Goal: Contribute content: Contribute content

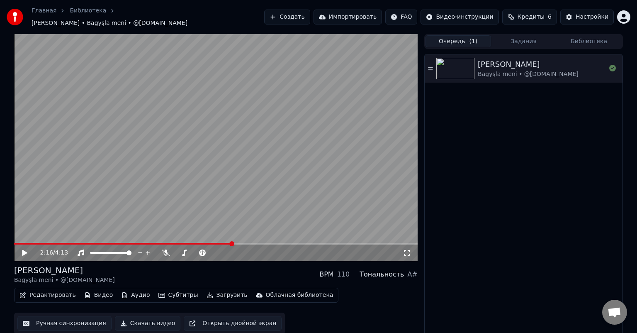
click at [468, 37] on button "Очередь ( 1 )" at bounding box center [459, 41] width 66 height 12
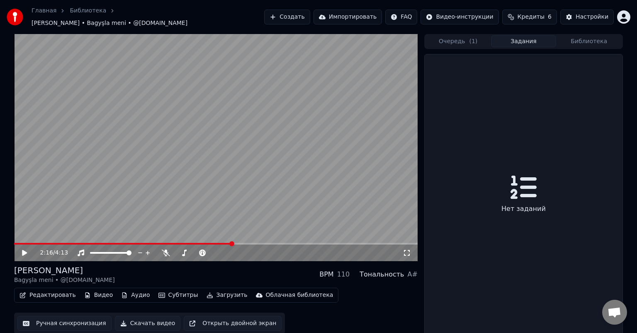
click at [511, 36] on button "Задания" at bounding box center [524, 41] width 66 height 12
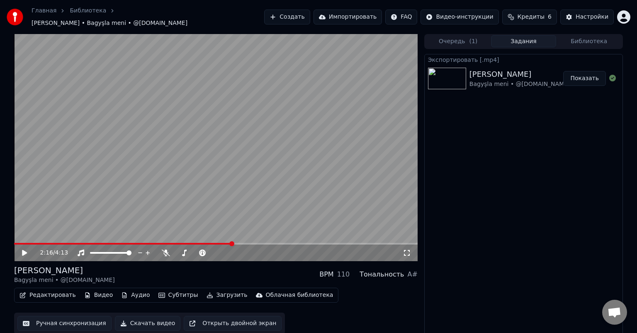
click at [588, 34] on div "Очередь ( 1 ) Задания Библиотека" at bounding box center [523, 41] width 199 height 15
click at [587, 35] on button "Библиотека" at bounding box center [589, 41] width 66 height 12
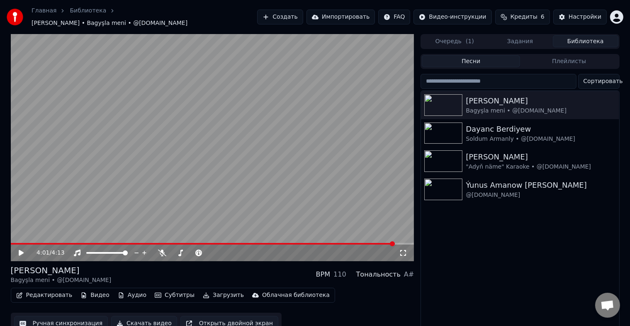
click at [394, 243] on span at bounding box center [213, 244] width 404 height 2
click at [401, 237] on video at bounding box center [213, 147] width 404 height 227
click at [21, 249] on icon at bounding box center [26, 252] width 19 height 7
click at [82, 15] on link "Библиотека" at bounding box center [88, 11] width 37 height 8
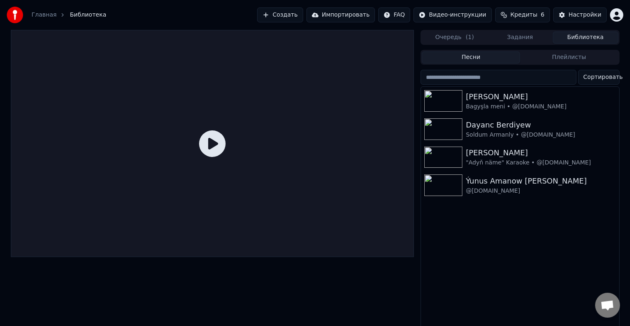
click at [41, 15] on link "Главная" at bounding box center [44, 15] width 25 height 8
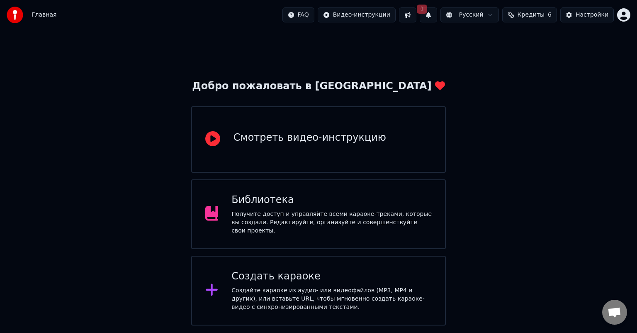
click at [320, 279] on div "Создать караоке" at bounding box center [331, 276] width 200 height 13
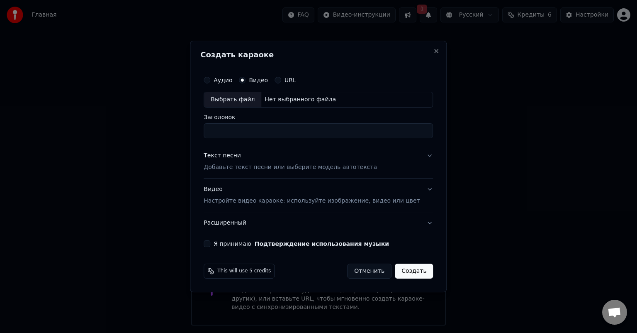
click at [281, 98] on div "Нет выбранного файла" at bounding box center [300, 99] width 78 height 8
drag, startPoint x: 299, startPoint y: 131, endPoint x: 396, endPoint y: 131, distance: 97.1
click at [396, 131] on input "**********" at bounding box center [318, 130] width 229 height 15
type input "**********"
click at [210, 242] on button "Я принимаю Подтверждение использования музыки" at bounding box center [207, 243] width 7 height 7
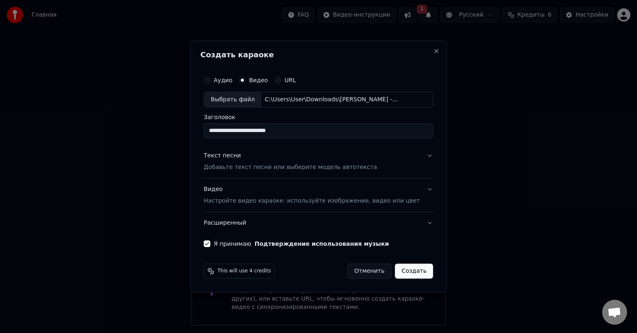
click at [241, 223] on button "Расширенный" at bounding box center [318, 223] width 229 height 22
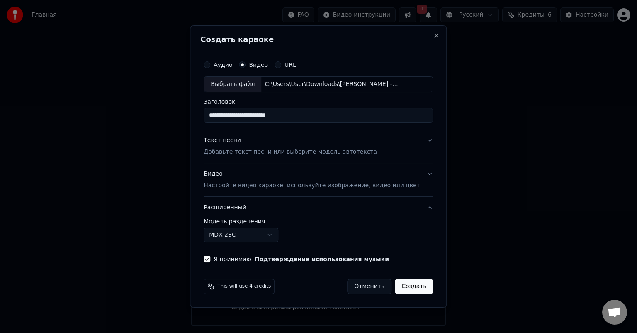
click at [246, 209] on button "Расширенный" at bounding box center [318, 208] width 229 height 22
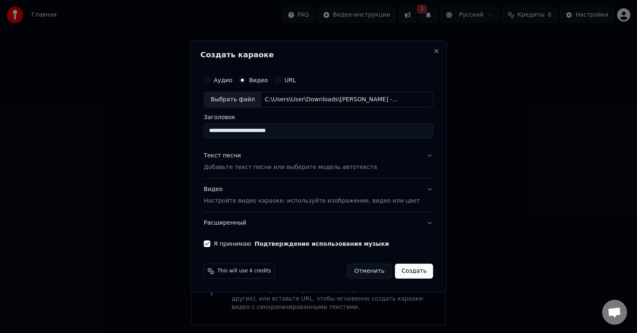
click at [243, 220] on button "Расширенный" at bounding box center [318, 223] width 229 height 22
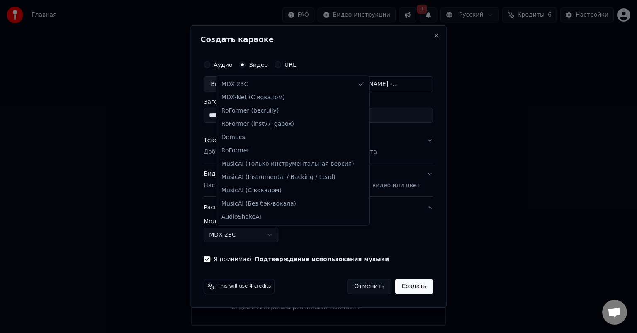
click at [266, 232] on body "**********" at bounding box center [318, 162] width 637 height 325
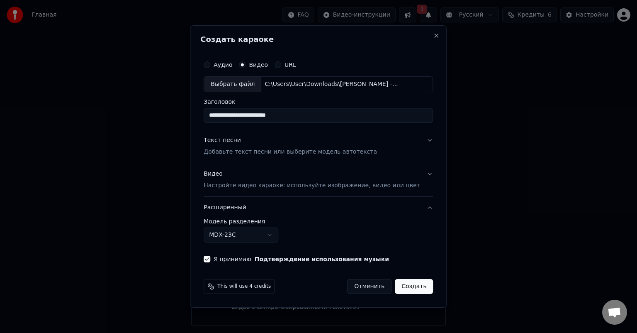
click at [266, 232] on body "**********" at bounding box center [318, 162] width 637 height 325
click at [241, 209] on button "Расширенный" at bounding box center [318, 208] width 229 height 22
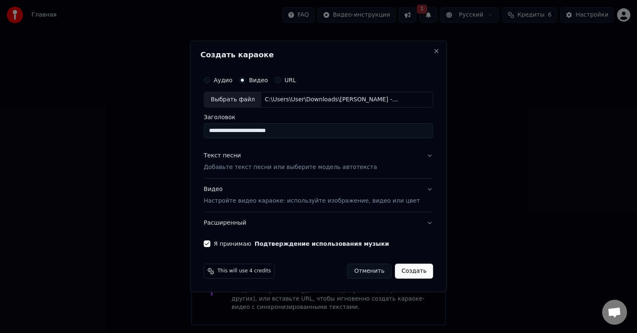
click at [415, 187] on button "Видео Настройте видео караоке: используйте изображение, видео или цвет" at bounding box center [318, 194] width 229 height 33
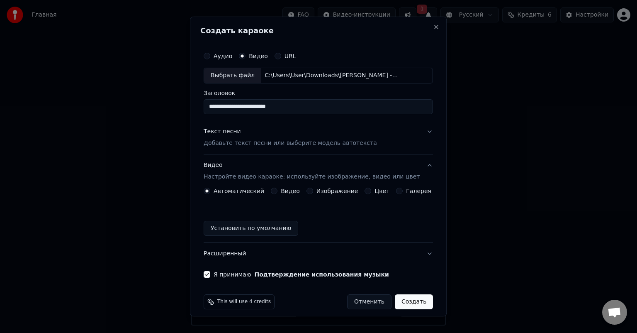
click at [314, 189] on div "Изображение" at bounding box center [333, 190] width 52 height 7
click at [309, 190] on button "Изображение" at bounding box center [310, 190] width 7 height 7
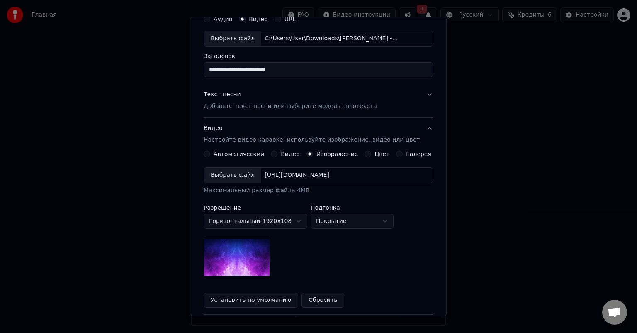
scroll to position [83, 0]
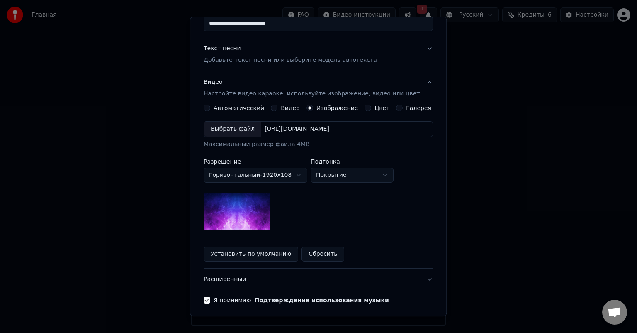
click at [244, 126] on div "Выбрать файл" at bounding box center [232, 129] width 57 height 15
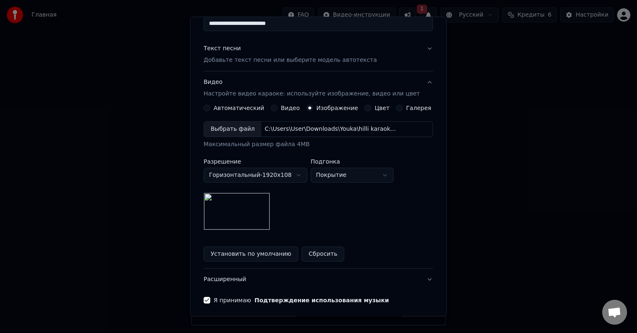
click at [264, 252] on button "Установить по умолчанию" at bounding box center [251, 253] width 95 height 15
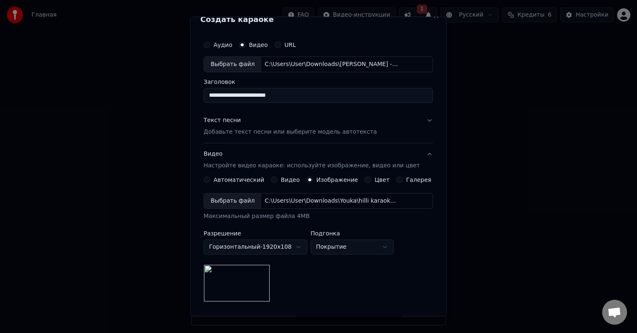
scroll to position [0, 0]
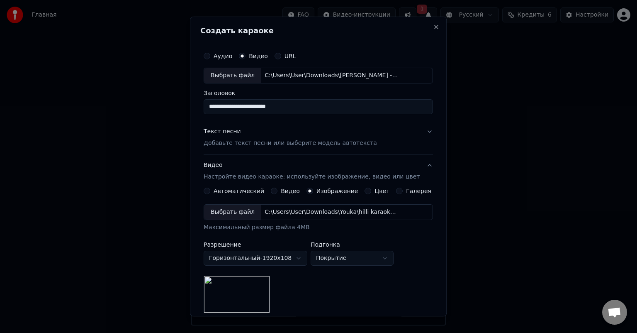
click at [265, 143] on p "Добавьте текст песни или выберите модель автотекста" at bounding box center [290, 143] width 173 height 8
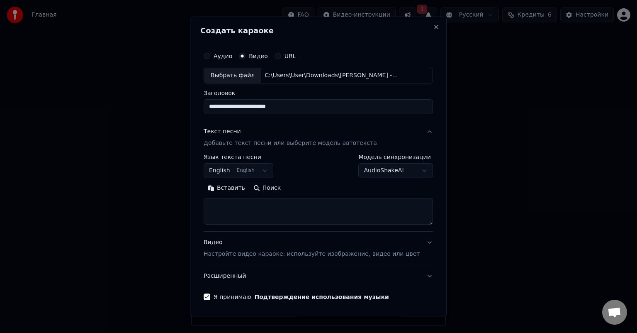
click at [230, 210] on textarea at bounding box center [318, 211] width 229 height 27
click at [284, 211] on textarea at bounding box center [318, 211] width 229 height 27
click at [236, 202] on textarea at bounding box center [318, 211] width 229 height 27
paste textarea "**********"
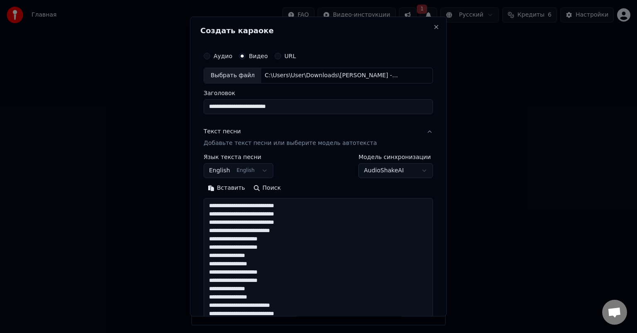
scroll to position [325, 0]
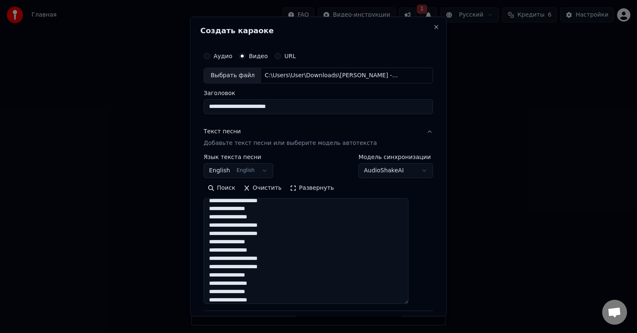
drag, startPoint x: 416, startPoint y: 222, endPoint x: 417, endPoint y: 306, distance: 83.4
click at [409, 304] on textarea "**********" at bounding box center [306, 251] width 205 height 106
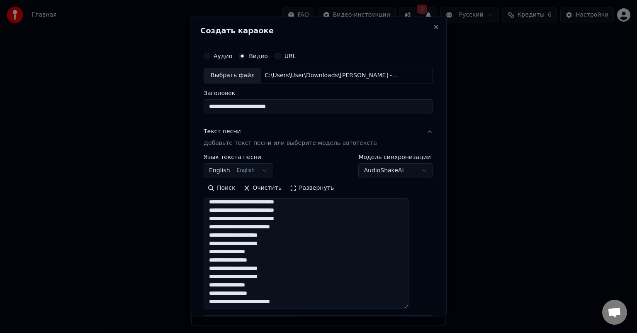
scroll to position [0, 0]
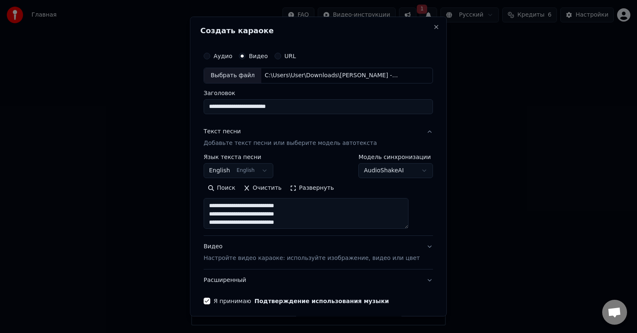
drag, startPoint x: 415, startPoint y: 307, endPoint x: 415, endPoint y: 225, distance: 81.3
click at [409, 225] on textarea "**********" at bounding box center [306, 213] width 205 height 31
type textarea "**********"
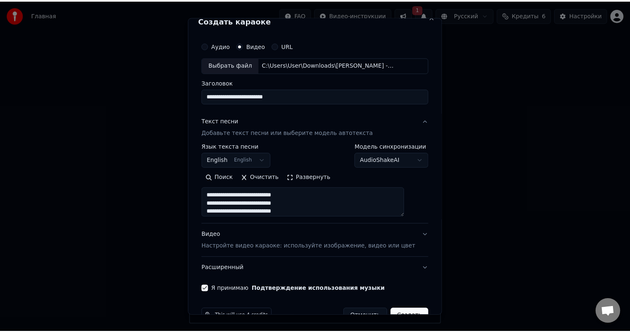
scroll to position [32, 0]
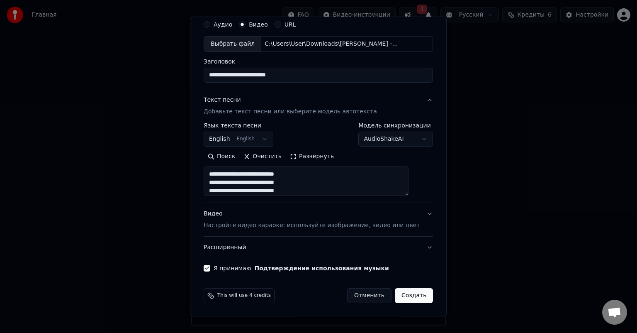
click at [403, 295] on button "Создать" at bounding box center [414, 295] width 38 height 15
select select
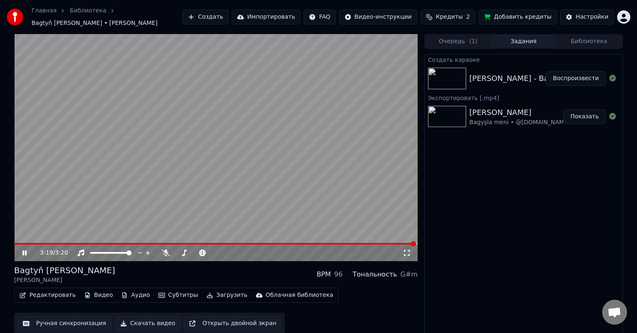
click at [25, 251] on icon at bounding box center [30, 252] width 19 height 7
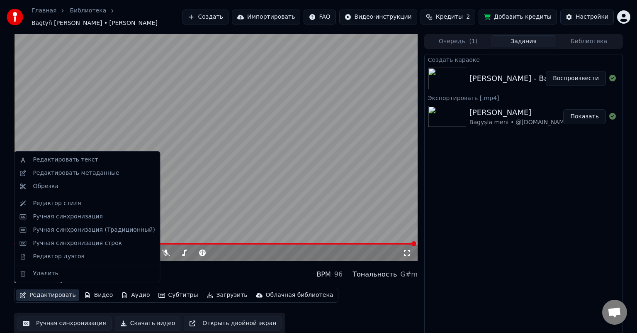
click at [44, 294] on button "Редактировать" at bounding box center [47, 295] width 63 height 12
click at [101, 170] on div "Редактировать метаданные" at bounding box center [76, 173] width 86 height 8
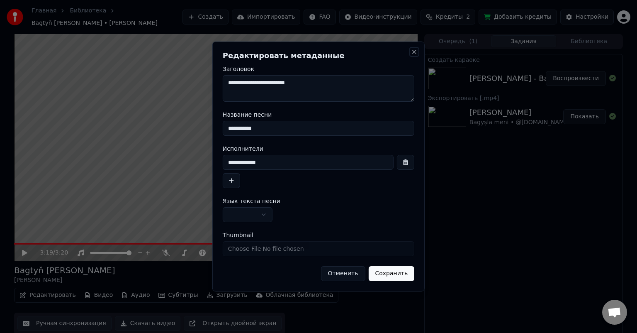
click at [414, 49] on button "Close" at bounding box center [414, 52] width 7 height 7
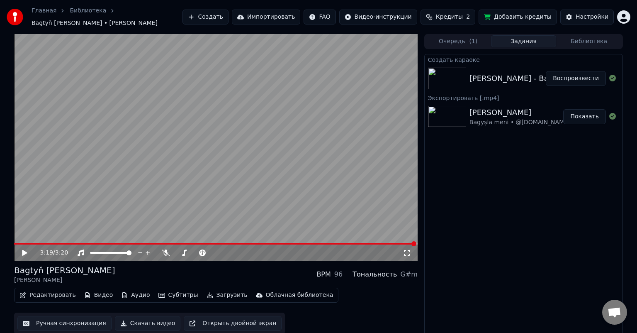
click at [24, 250] on icon at bounding box center [24, 253] width 5 height 6
click at [17, 243] on span at bounding box center [215, 244] width 403 height 2
click at [17, 241] on span at bounding box center [18, 243] width 5 height 5
click at [51, 290] on button "Редактировать" at bounding box center [47, 295] width 63 height 12
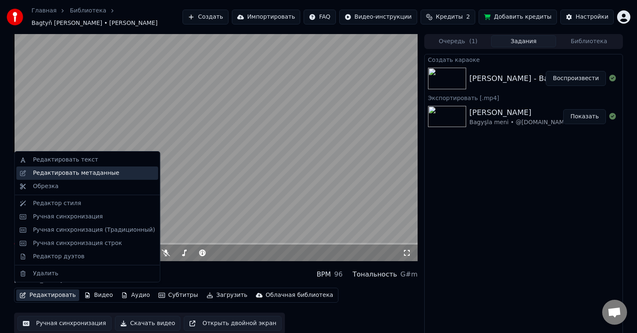
click at [103, 168] on div "Редактировать метаданные" at bounding box center [87, 172] width 142 height 13
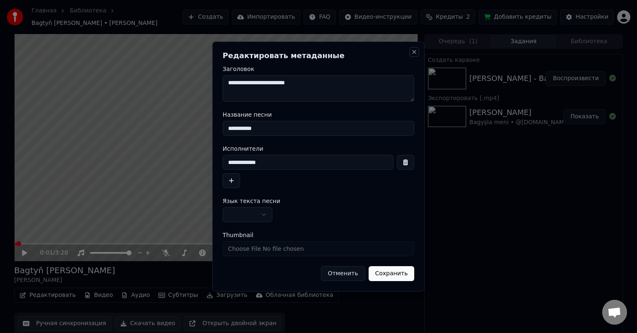
click at [412, 51] on button "Close" at bounding box center [414, 52] width 7 height 7
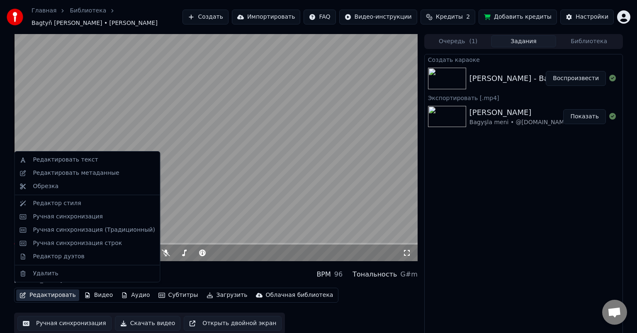
click at [52, 290] on button "Редактировать" at bounding box center [47, 295] width 63 height 12
click at [70, 172] on div "Редактировать метаданные" at bounding box center [76, 173] width 86 height 8
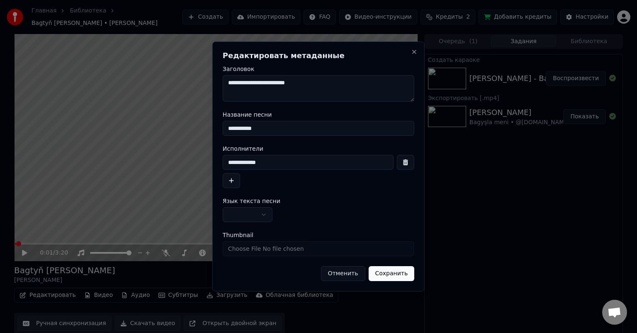
click at [315, 81] on textarea "**********" at bounding box center [319, 88] width 192 height 27
type textarea "**********"
drag, startPoint x: 273, startPoint y: 162, endPoint x: 181, endPoint y: 164, distance: 92.1
click at [163, 168] on body "**********" at bounding box center [318, 166] width 637 height 333
click at [227, 128] on input "**********" at bounding box center [319, 128] width 192 height 15
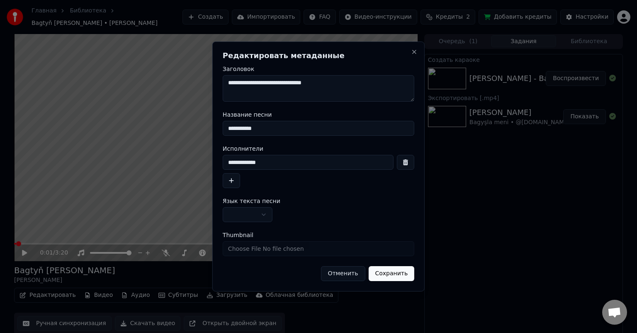
paste input "**********"
drag, startPoint x: 270, startPoint y: 128, endPoint x: 359, endPoint y: 135, distance: 89.9
click at [359, 135] on input "**********" at bounding box center [319, 128] width 192 height 15
type input "**********"
drag, startPoint x: 278, startPoint y: 159, endPoint x: 176, endPoint y: 163, distance: 102.1
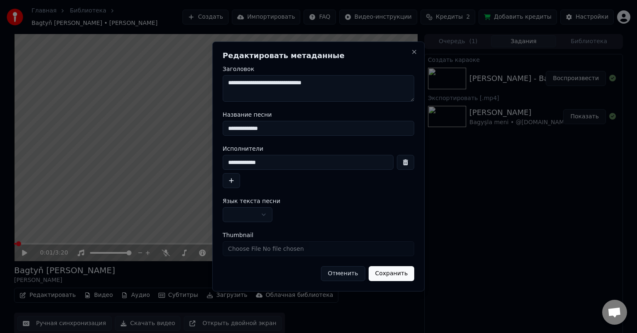
click at [168, 164] on body "**********" at bounding box center [318, 166] width 637 height 333
paste input
type input "**********"
click at [276, 129] on input "**********" at bounding box center [319, 128] width 192 height 15
type input "**********"
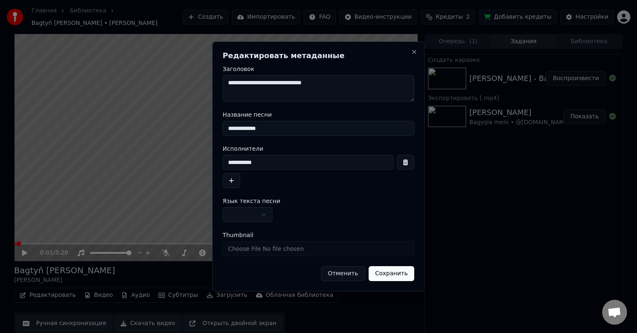
click at [279, 160] on input "**********" at bounding box center [308, 162] width 171 height 15
click at [285, 168] on input "**********" at bounding box center [308, 162] width 171 height 15
type input "**********"
click at [230, 180] on button "button" at bounding box center [231, 180] width 17 height 15
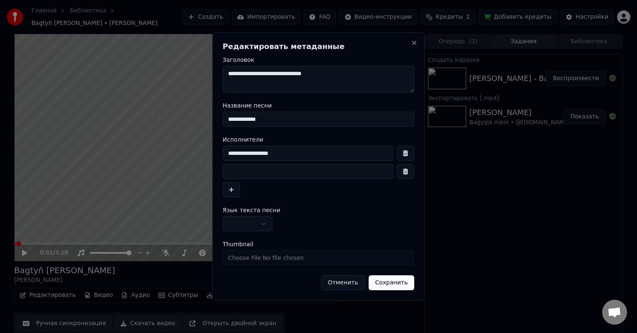
click at [239, 168] on input at bounding box center [308, 171] width 171 height 15
type input "**********"
drag, startPoint x: 387, startPoint y: 42, endPoint x: 367, endPoint y: 40, distance: 20.0
click at [367, 40] on div "**********" at bounding box center [318, 166] width 212 height 268
click at [396, 281] on button "Сохранить" at bounding box center [391, 282] width 46 height 15
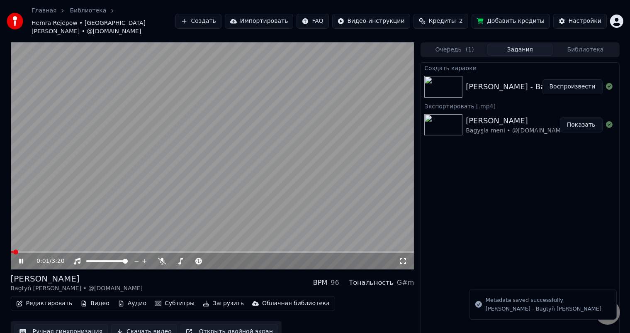
click at [23, 258] on icon at bounding box center [21, 260] width 4 height 5
click at [23, 258] on icon at bounding box center [26, 261] width 19 height 7
click at [22, 258] on icon at bounding box center [21, 260] width 4 height 5
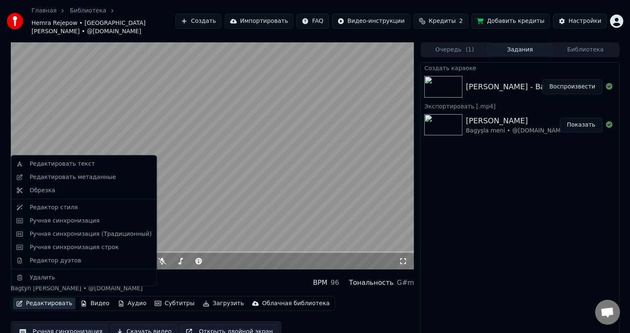
click at [48, 297] on button "Редактировать" at bounding box center [44, 303] width 63 height 12
click at [77, 177] on div "Редактировать метаданные" at bounding box center [72, 177] width 86 height 8
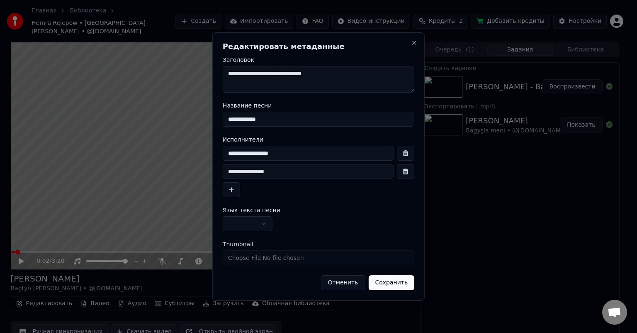
click at [227, 169] on input "**********" at bounding box center [308, 171] width 171 height 15
click at [273, 152] on input "**********" at bounding box center [308, 153] width 171 height 15
type input "**********"
click at [393, 284] on button "Сохранить" at bounding box center [391, 282] width 46 height 15
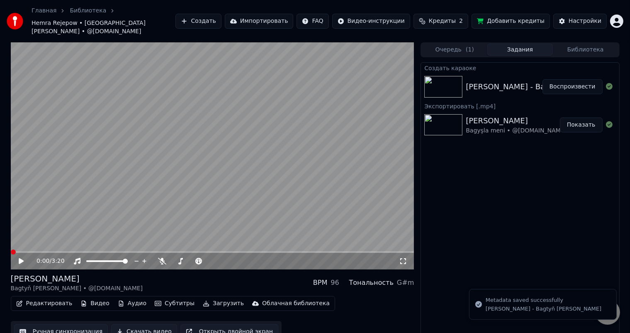
click at [19, 258] on icon at bounding box center [26, 261] width 19 height 7
click at [57, 297] on button "Редактировать" at bounding box center [44, 303] width 63 height 12
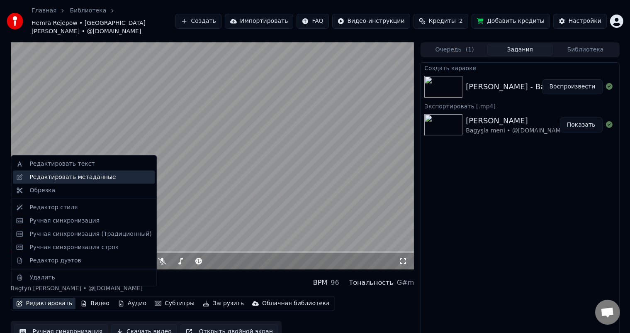
click at [98, 174] on div "Редактировать метаданные" at bounding box center [72, 177] width 86 height 8
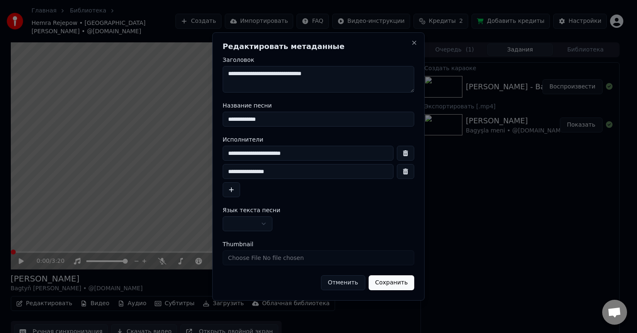
click at [273, 153] on input "**********" at bounding box center [308, 153] width 171 height 15
click at [302, 155] on input "**********" at bounding box center [308, 153] width 171 height 15
drag, startPoint x: 310, startPoint y: 153, endPoint x: 350, endPoint y: 153, distance: 39.4
click at [350, 153] on input "**********" at bounding box center [308, 153] width 171 height 15
type input "**********"
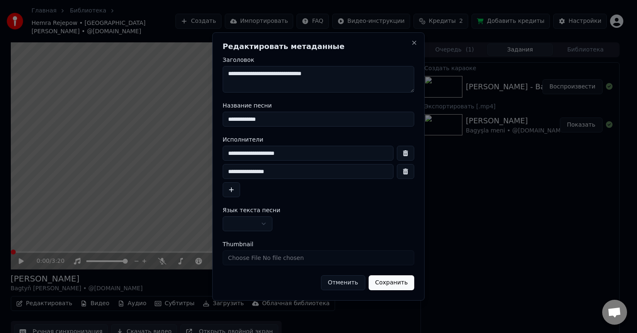
click at [398, 284] on button "Сохранить" at bounding box center [391, 282] width 46 height 15
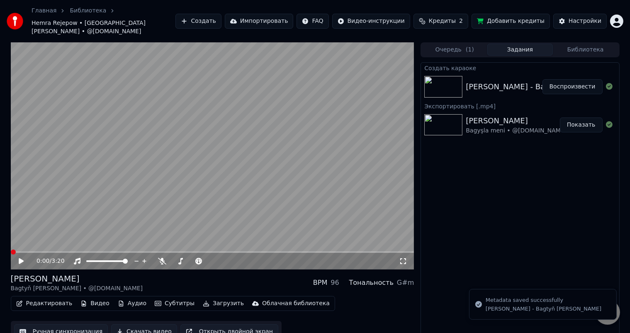
click at [21, 258] on icon at bounding box center [21, 261] width 5 height 6
click at [21, 258] on icon at bounding box center [26, 261] width 19 height 7
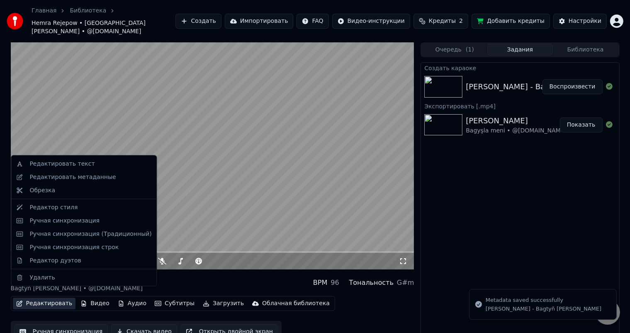
click at [46, 297] on button "Редактировать" at bounding box center [44, 303] width 63 height 12
click at [80, 179] on div "Редактировать метаданные" at bounding box center [72, 177] width 86 height 8
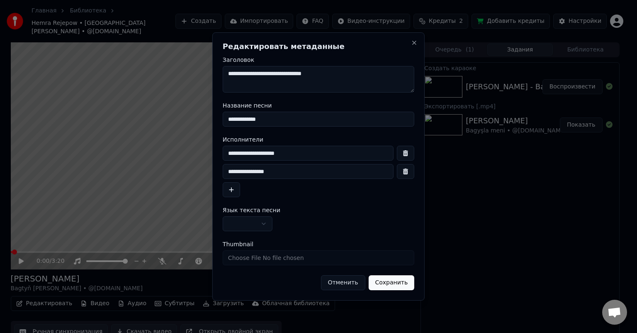
click at [272, 157] on input "**********" at bounding box center [308, 153] width 171 height 15
type input "**********"
drag, startPoint x: 399, startPoint y: 275, endPoint x: 400, endPoint y: 282, distance: 7.1
click at [399, 277] on button "Сохранить" at bounding box center [391, 282] width 46 height 15
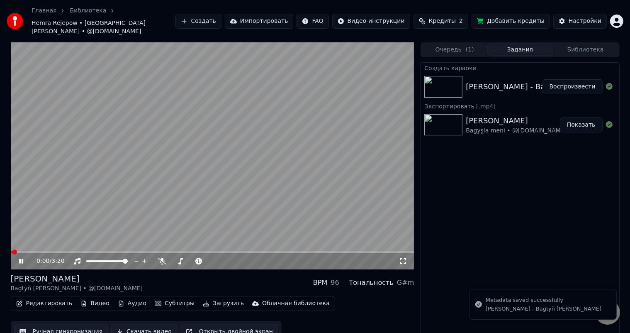
click at [24, 258] on icon at bounding box center [26, 261] width 19 height 7
click at [12, 241] on video at bounding box center [213, 155] width 404 height 227
click at [13, 253] on div "0:02 / 3:20" at bounding box center [213, 261] width 404 height 17
click at [14, 251] on span at bounding box center [14, 252] width 6 height 2
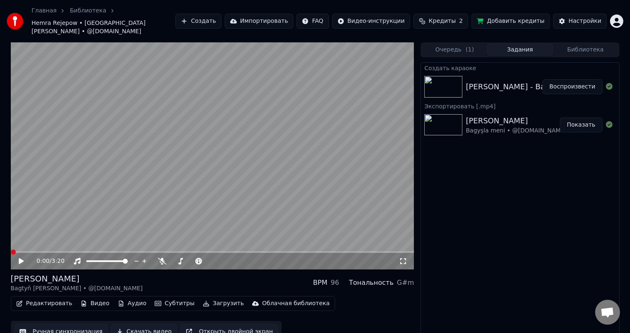
click at [11, 251] on span at bounding box center [11, 252] width 0 height 2
click at [22, 258] on icon at bounding box center [21, 261] width 5 height 6
click at [22, 258] on icon at bounding box center [21, 260] width 4 height 5
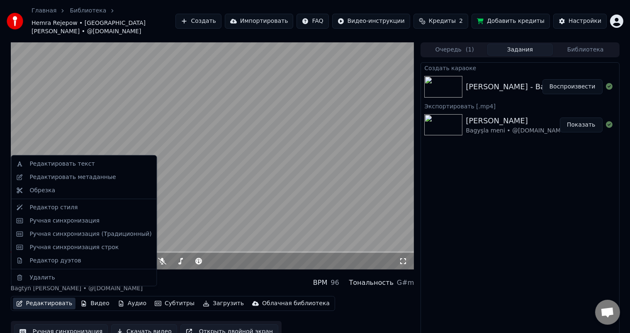
click at [47, 297] on button "Редактировать" at bounding box center [44, 303] width 63 height 12
click at [81, 180] on div "Редактировать метаданные" at bounding box center [72, 177] width 86 height 8
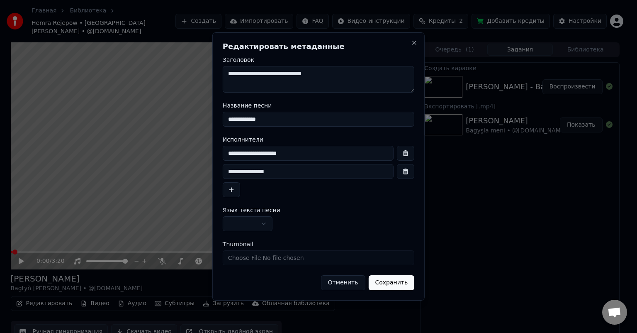
click at [227, 153] on input "**********" at bounding box center [308, 153] width 171 height 15
type input "**********"
click at [390, 279] on button "Сохранить" at bounding box center [391, 282] width 46 height 15
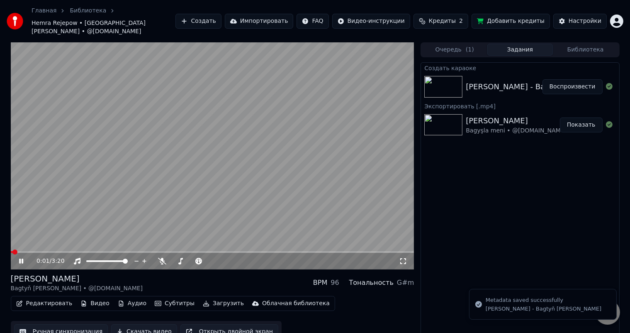
click at [22, 258] on icon at bounding box center [21, 260] width 4 height 5
click at [22, 258] on icon at bounding box center [21, 261] width 5 height 6
click at [22, 258] on icon at bounding box center [21, 260] width 4 height 5
click at [22, 258] on icon at bounding box center [21, 261] width 5 height 6
click at [361, 251] on span at bounding box center [213, 252] width 404 height 2
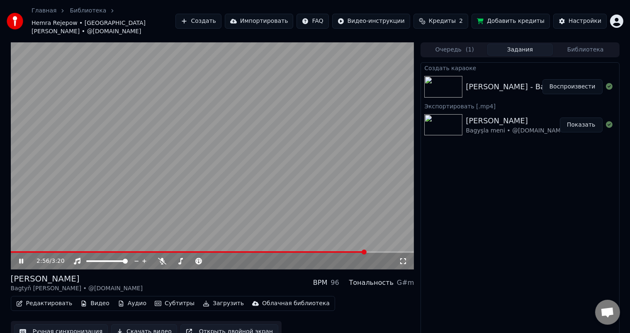
click at [335, 251] on span at bounding box center [188, 252] width 355 height 2
click at [41, 251] on span at bounding box center [176, 252] width 330 height 2
click at [19, 251] on span at bounding box center [15, 252] width 8 height 2
click at [298, 251] on span at bounding box center [213, 252] width 404 height 2
click at [352, 251] on span at bounding box center [213, 252] width 404 height 2
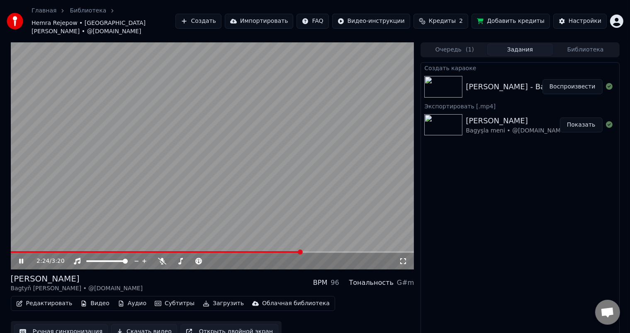
click at [377, 242] on video at bounding box center [213, 155] width 404 height 227
click at [377, 251] on span at bounding box center [213, 252] width 404 height 2
click at [20, 258] on icon at bounding box center [21, 261] width 5 height 6
click at [18, 251] on span at bounding box center [15, 252] width 8 height 2
click at [12, 251] on span at bounding box center [17, 252] width 13 height 2
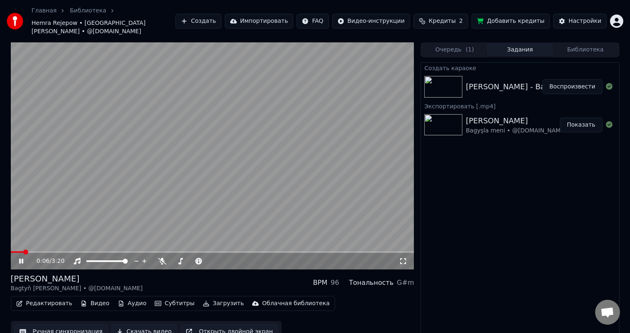
click at [12, 251] on span at bounding box center [17, 252] width 13 height 2
click at [14, 251] on span at bounding box center [16, 252] width 11 height 2
click at [20, 258] on icon at bounding box center [21, 260] width 4 height 5
click at [22, 258] on icon at bounding box center [21, 261] width 5 height 6
click at [38, 251] on span at bounding box center [56, 252] width 90 height 2
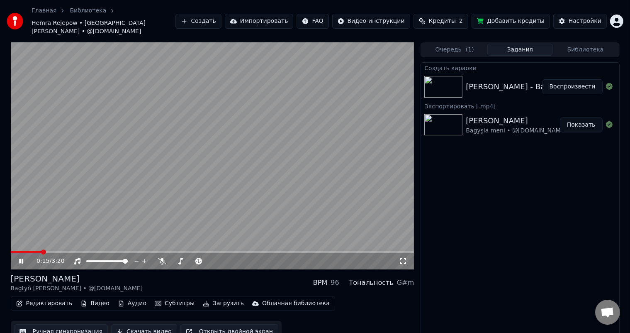
click at [400, 258] on icon at bounding box center [403, 261] width 6 height 6
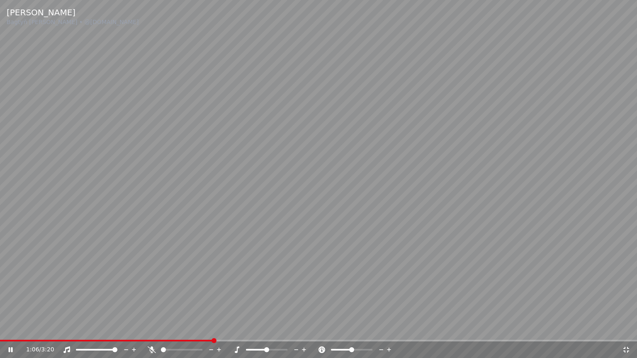
click at [627, 332] on icon at bounding box center [626, 350] width 6 height 6
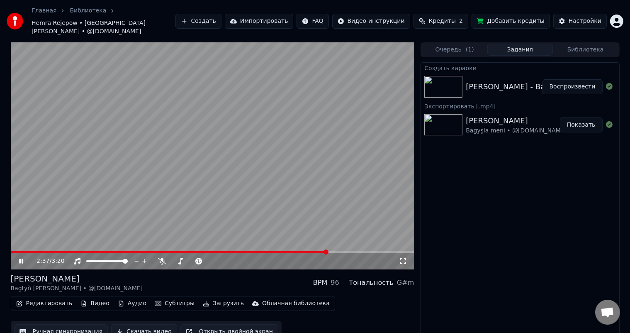
click at [52, 251] on span at bounding box center [169, 252] width 317 height 2
click at [81, 251] on span at bounding box center [213, 252] width 404 height 2
click at [93, 251] on span at bounding box center [213, 252] width 404 height 2
click at [102, 251] on span at bounding box center [213, 252] width 404 height 2
click at [97, 251] on span at bounding box center [58, 252] width 95 height 2
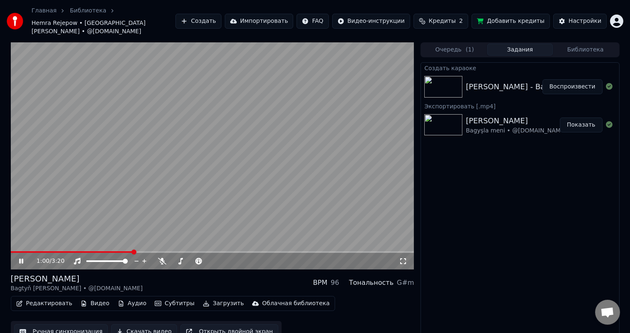
click at [19, 258] on icon at bounding box center [21, 260] width 4 height 5
click at [13, 251] on span at bounding box center [12, 252] width 2 height 2
click at [514, 231] on div "Создать караоке [PERSON_NAME] - Bagtyň [PERSON_NAME] Воспроизвести Экспортирова…" at bounding box center [520, 203] width 199 height 283
click at [145, 324] on button "Скачать видео" at bounding box center [144, 331] width 66 height 15
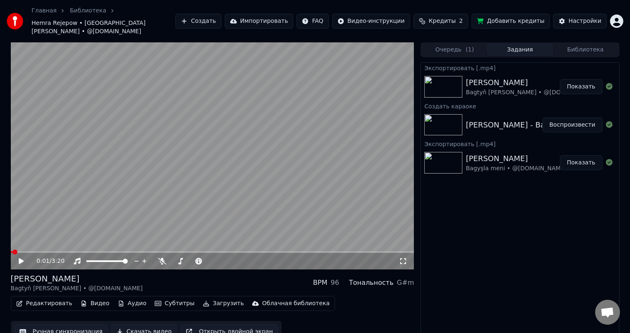
click at [19, 258] on icon at bounding box center [21, 261] width 5 height 6
click at [22, 258] on icon at bounding box center [21, 260] width 4 height 5
click at [446, 154] on img at bounding box center [443, 163] width 38 height 22
click at [587, 155] on button "Показать" at bounding box center [581, 162] width 43 height 15
click at [446, 152] on img at bounding box center [443, 163] width 38 height 22
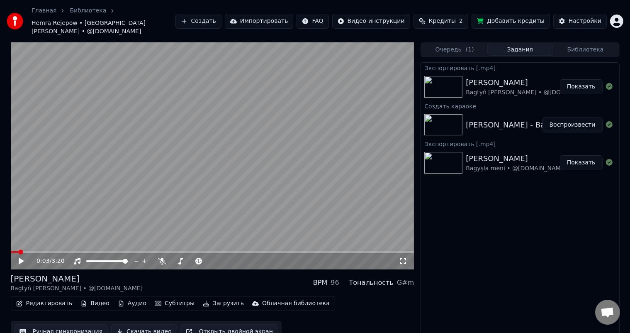
click at [586, 156] on button "Показать" at bounding box center [581, 162] width 43 height 15
click at [587, 156] on button "Показать" at bounding box center [581, 162] width 43 height 15
click at [463, 44] on button "Очередь ( 1 )" at bounding box center [455, 50] width 66 height 12
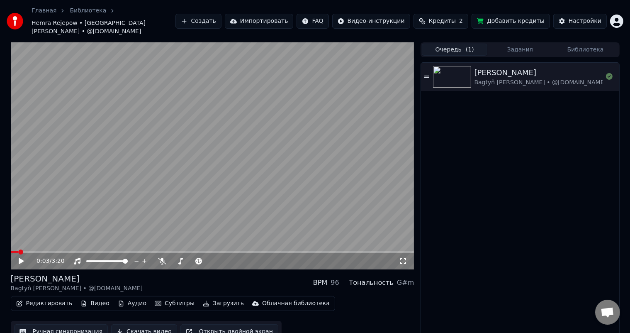
click at [525, 44] on button "Задания" at bounding box center [520, 50] width 66 height 12
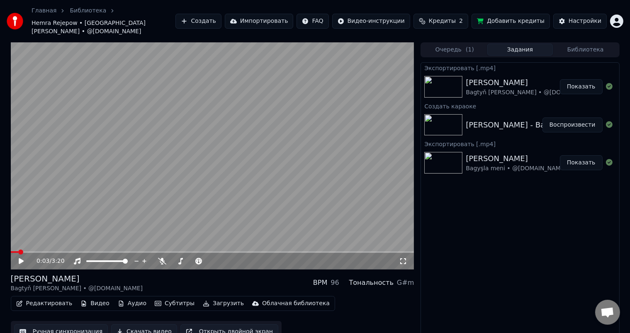
click at [450, 152] on img at bounding box center [443, 163] width 38 height 22
click at [582, 155] on button "Показать" at bounding box center [581, 162] width 43 height 15
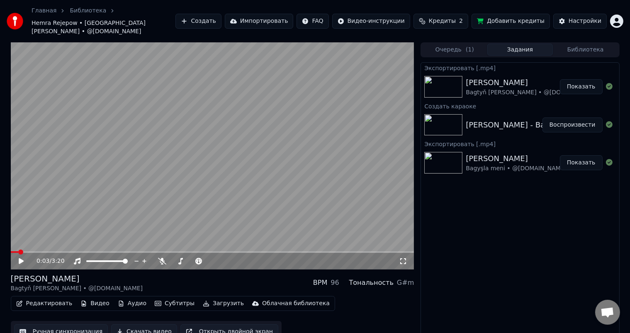
click at [582, 155] on button "Показать" at bounding box center [581, 162] width 43 height 15
click at [24, 258] on icon at bounding box center [26, 261] width 19 height 7
click at [21, 258] on icon at bounding box center [26, 261] width 19 height 7
click at [453, 152] on img at bounding box center [443, 163] width 38 height 22
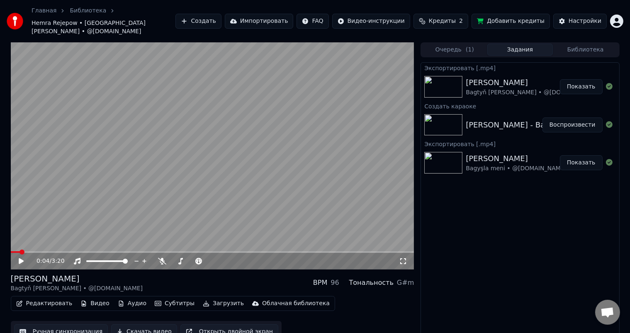
click at [453, 152] on img at bounding box center [443, 163] width 38 height 22
click at [82, 9] on link "Библиотека" at bounding box center [88, 11] width 37 height 8
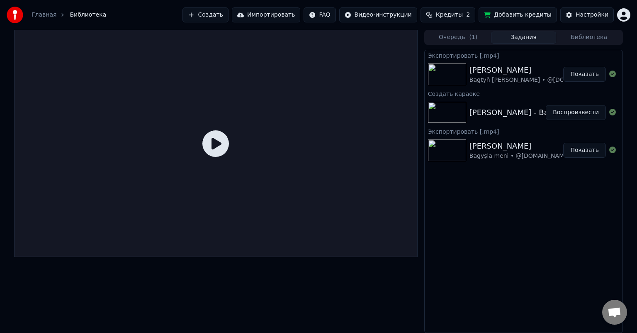
click at [450, 146] on img at bounding box center [447, 150] width 38 height 22
click at [588, 149] on button "Показать" at bounding box center [584, 150] width 43 height 15
click at [43, 14] on link "Главная" at bounding box center [44, 15] width 25 height 8
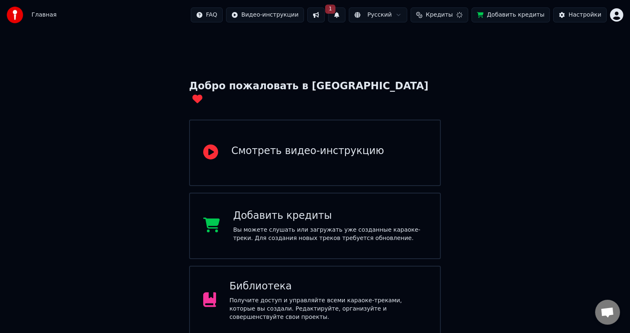
click at [314, 296] on div "Получите доступ и управляйте всеми караоке-треками, которые вы создали. Редакти…" at bounding box center [327, 308] width 197 height 25
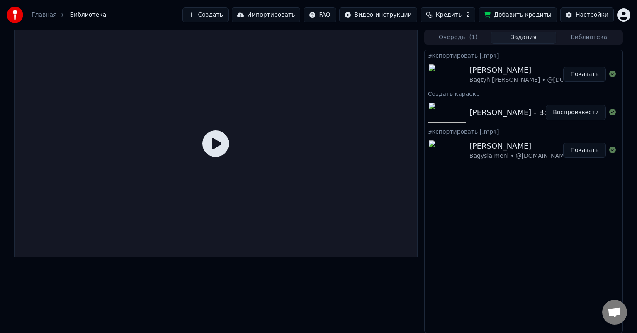
click at [586, 153] on button "Показать" at bounding box center [584, 150] width 43 height 15
click at [587, 149] on button "Показать" at bounding box center [584, 150] width 43 height 15
click at [447, 150] on img at bounding box center [447, 150] width 38 height 22
click at [592, 149] on button "Показать" at bounding box center [584, 150] width 43 height 15
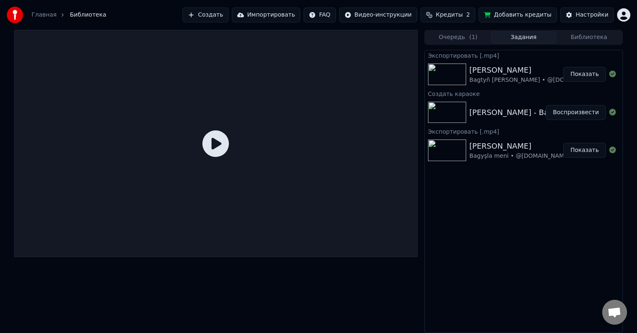
click at [526, 38] on button "Задания" at bounding box center [524, 38] width 66 height 12
click at [453, 38] on button "Очередь ( 1 )" at bounding box center [459, 38] width 66 height 12
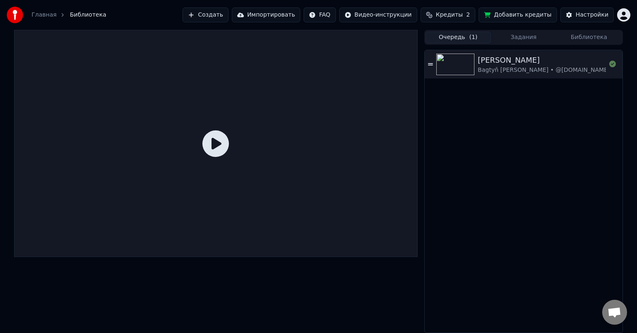
click at [571, 35] on button "Библиотека" at bounding box center [589, 38] width 66 height 12
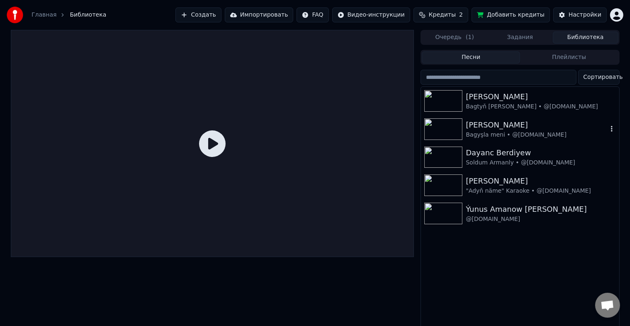
click at [441, 127] on img at bounding box center [443, 129] width 38 height 22
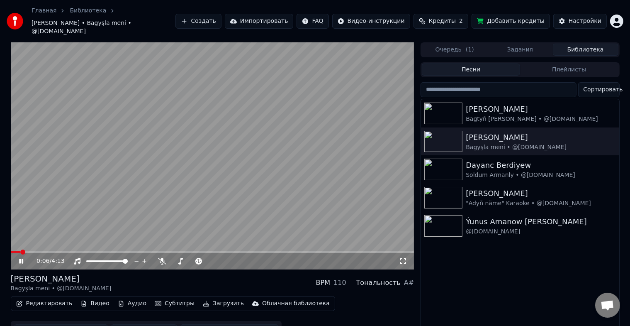
click at [404, 258] on icon at bounding box center [403, 261] width 8 height 7
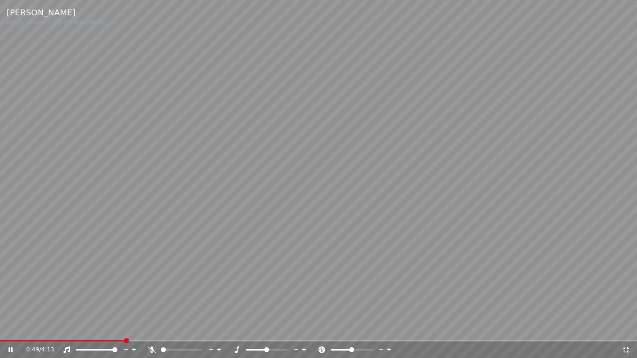
click at [626, 332] on icon at bounding box center [626, 350] width 8 height 7
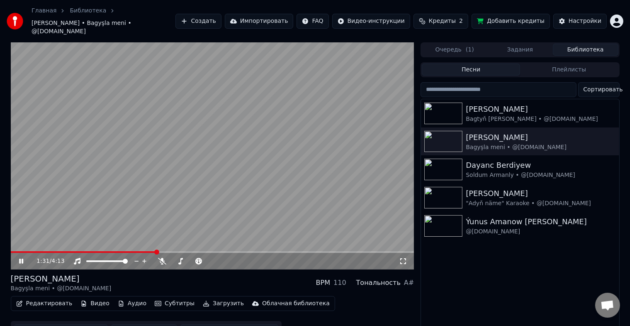
click at [19, 258] on icon at bounding box center [21, 260] width 4 height 5
click at [60, 324] on button "Ручная синхронизация" at bounding box center [61, 331] width 94 height 15
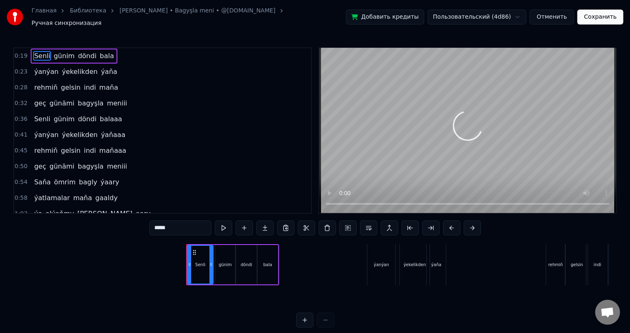
scroll to position [0, 772]
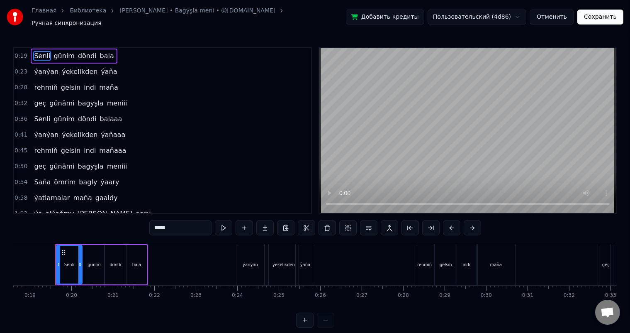
click at [106, 98] on span "meniii" at bounding box center [117, 103] width 22 height 10
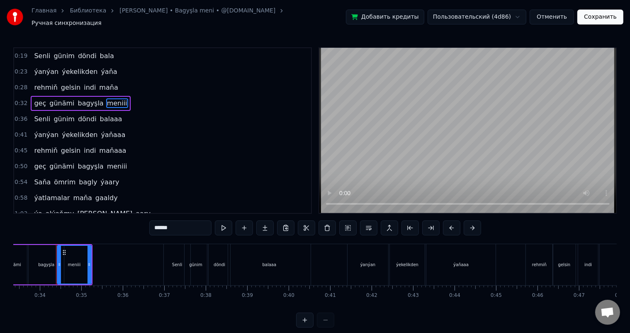
scroll to position [0, 1385]
click at [39, 262] on div "bagyşla" at bounding box center [45, 264] width 16 height 6
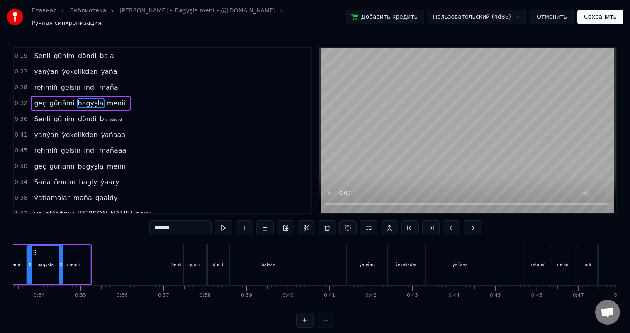
scroll to position [0, 1368]
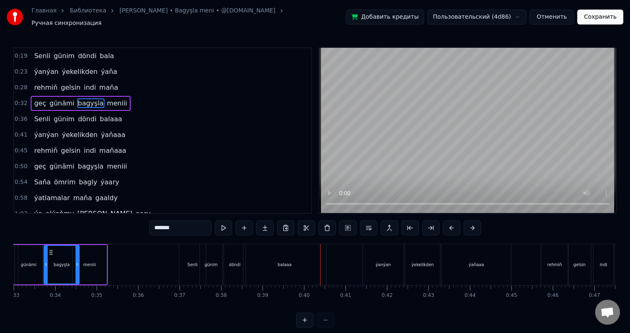
click at [290, 267] on div "balaaa" at bounding box center [284, 264] width 83 height 41
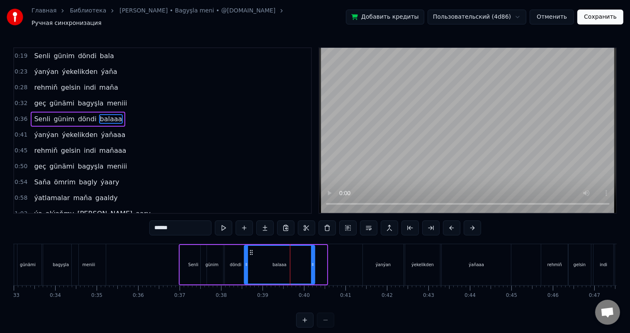
drag, startPoint x: 326, startPoint y: 258, endPoint x: 314, endPoint y: 258, distance: 12.0
click at [314, 261] on icon at bounding box center [312, 264] width 3 height 7
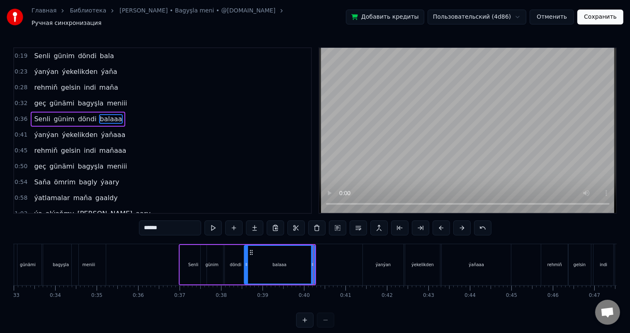
click at [234, 261] on div "döndi" at bounding box center [236, 264] width 12 height 6
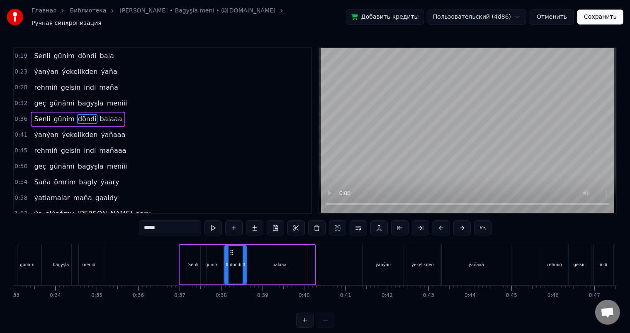
click at [288, 267] on div "balaaa" at bounding box center [279, 264] width 71 height 39
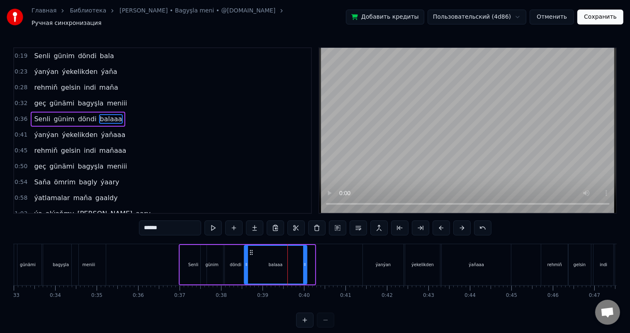
drag, startPoint x: 312, startPoint y: 259, endPoint x: 304, endPoint y: 259, distance: 7.9
click at [304, 261] on icon at bounding box center [304, 264] width 3 height 7
click at [232, 251] on div "döndi" at bounding box center [236, 264] width 22 height 39
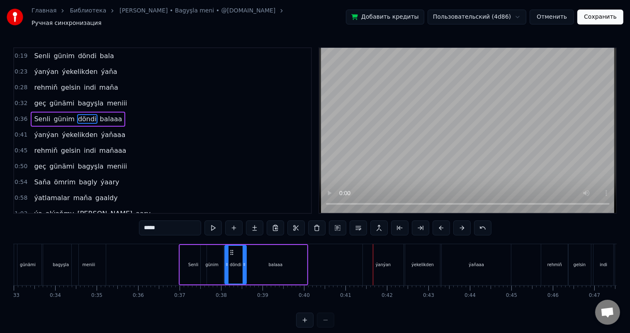
click at [256, 260] on div "balaaa" at bounding box center [275, 264] width 63 height 39
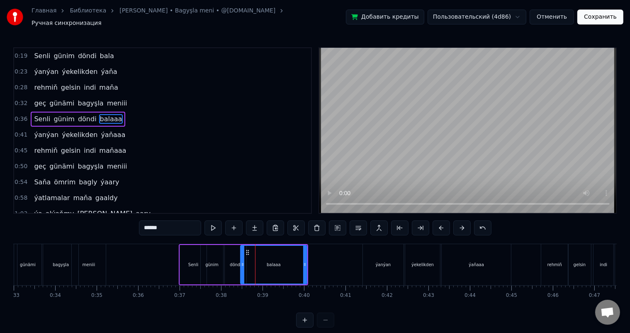
click at [242, 261] on icon at bounding box center [242, 264] width 3 height 7
click at [232, 261] on div "döndi" at bounding box center [236, 264] width 12 height 6
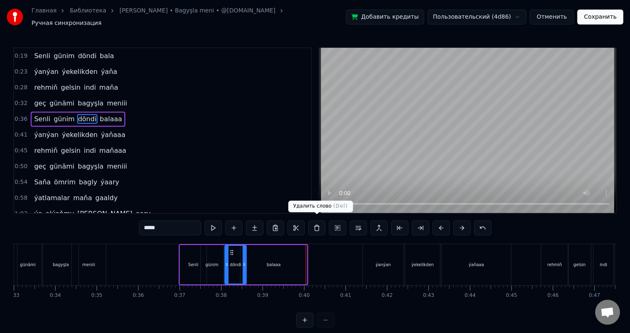
click at [284, 256] on div "balaaa" at bounding box center [274, 264] width 66 height 39
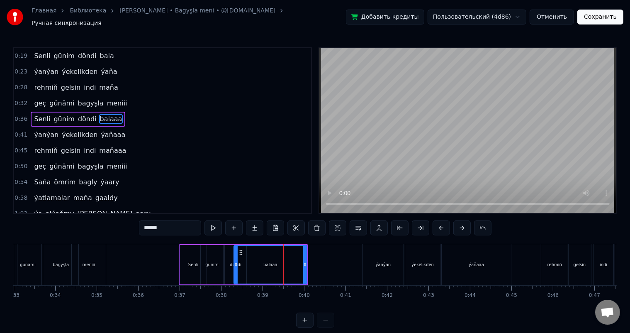
drag, startPoint x: 241, startPoint y: 259, endPoint x: 234, endPoint y: 259, distance: 7.5
click at [234, 261] on icon at bounding box center [235, 264] width 3 height 7
click at [229, 258] on div "döndi" at bounding box center [236, 264] width 22 height 39
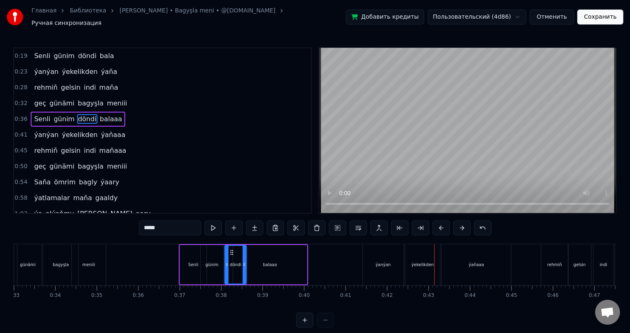
click at [384, 261] on div "ýanýan" at bounding box center [383, 264] width 15 height 6
type input "******"
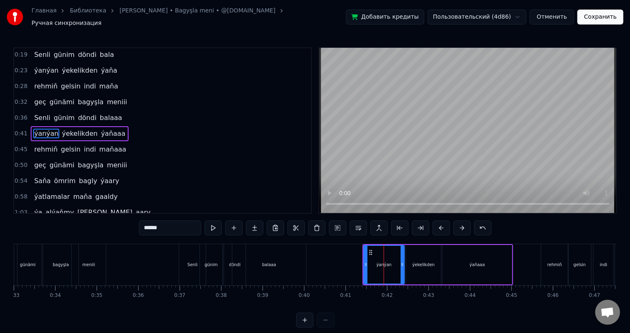
drag, startPoint x: 375, startPoint y: 255, endPoint x: 366, endPoint y: 255, distance: 9.1
click at [366, 255] on div "ýanýan" at bounding box center [384, 265] width 40 height 38
drag, startPoint x: 371, startPoint y: 247, endPoint x: 351, endPoint y: 247, distance: 20.3
click at [351, 252] on circle at bounding box center [351, 252] width 0 height 0
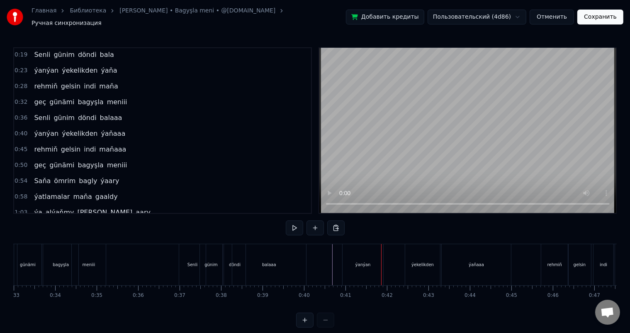
click at [359, 261] on div "ýanýan" at bounding box center [362, 264] width 15 height 6
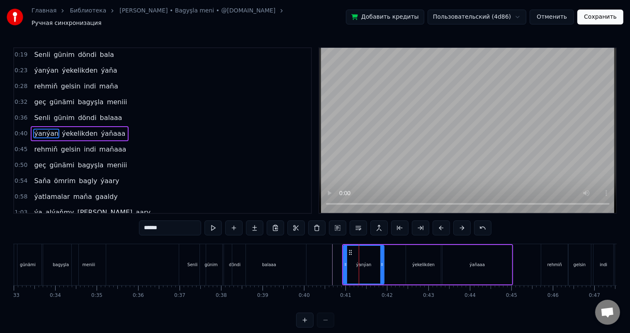
drag, startPoint x: 367, startPoint y: 255, endPoint x: 374, endPoint y: 255, distance: 7.5
click at [374, 255] on div "ýanýan" at bounding box center [364, 265] width 40 height 38
drag, startPoint x: 351, startPoint y: 247, endPoint x: 370, endPoint y: 247, distance: 19.1
click at [370, 252] on circle at bounding box center [370, 252] width 0 height 0
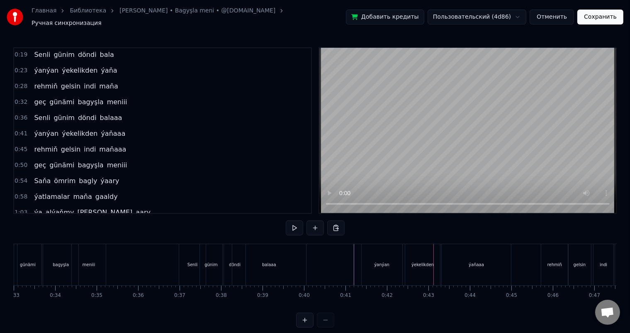
click at [423, 247] on div "ýekelikden" at bounding box center [422, 264] width 35 height 41
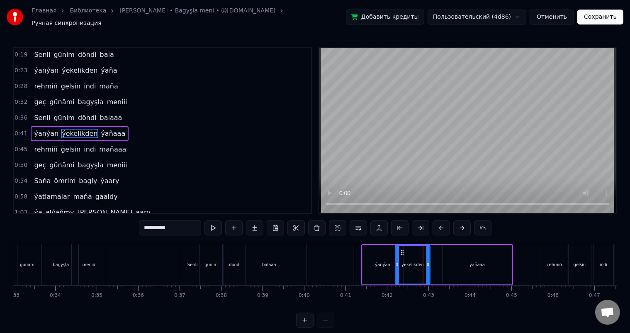
drag, startPoint x: 413, startPoint y: 247, endPoint x: 402, endPoint y: 246, distance: 10.8
click at [402, 249] on icon at bounding box center [402, 252] width 7 height 7
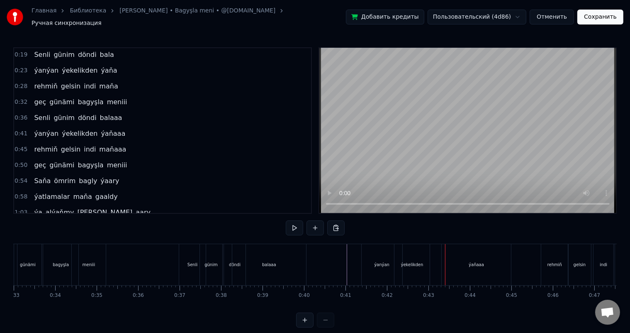
click at [378, 261] on div "ýanýan" at bounding box center [381, 264] width 15 height 6
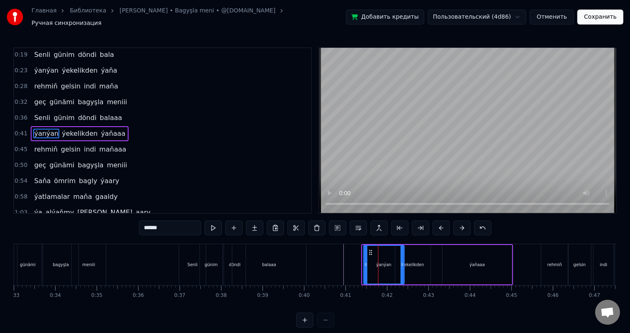
click at [369, 249] on icon at bounding box center [371, 252] width 7 height 7
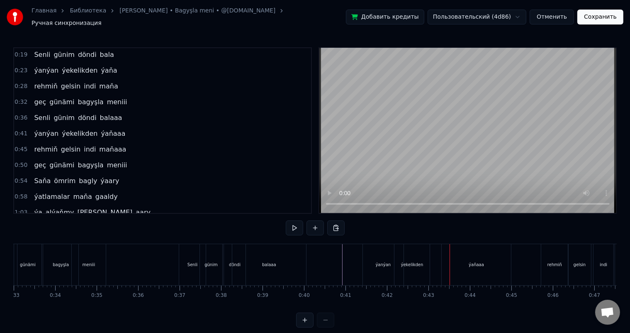
click at [411, 251] on div "ýekelikden" at bounding box center [411, 264] width 35 height 41
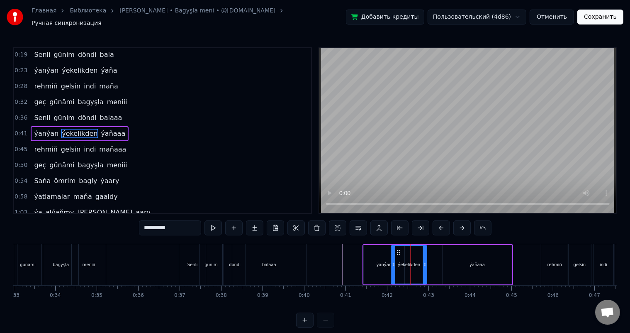
click at [398, 249] on icon at bounding box center [399, 252] width 7 height 7
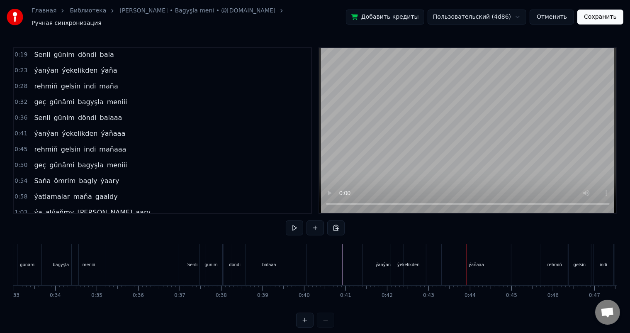
click at [471, 261] on div "ýaňaaa" at bounding box center [476, 264] width 15 height 6
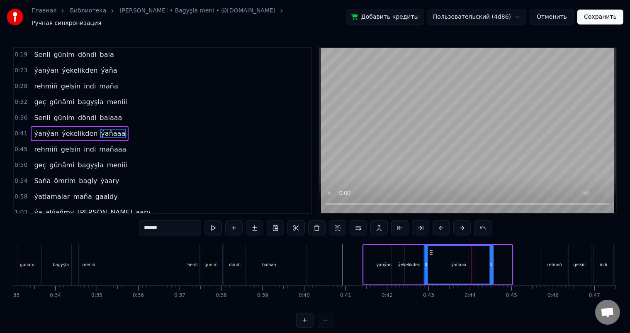
drag, startPoint x: 449, startPoint y: 245, endPoint x: 431, endPoint y: 245, distance: 18.3
click at [431, 249] on icon at bounding box center [431, 252] width 7 height 7
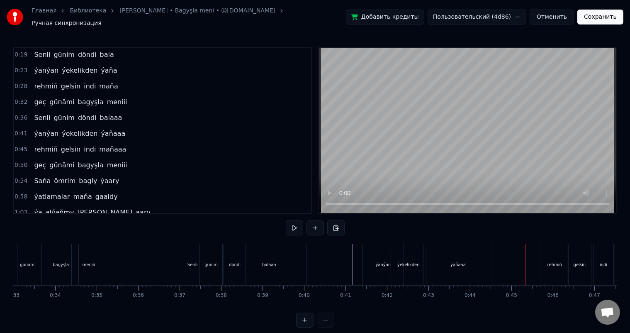
click at [469, 258] on div "ýaňaaa" at bounding box center [458, 264] width 69 height 41
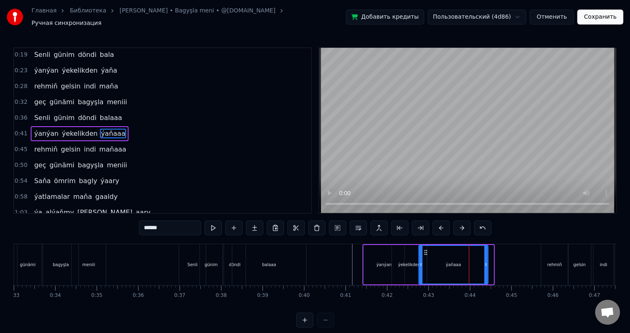
drag, startPoint x: 430, startPoint y: 247, endPoint x: 425, endPoint y: 246, distance: 5.5
click at [425, 249] on icon at bounding box center [426, 252] width 7 height 7
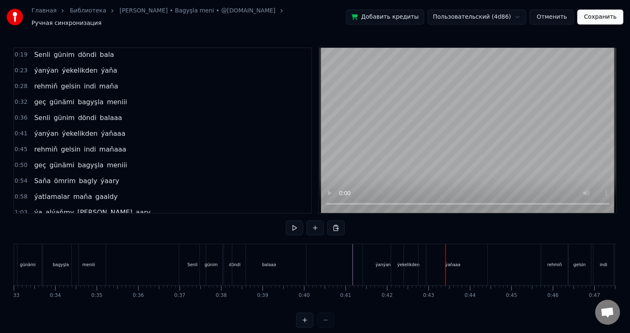
click at [405, 261] on div "ýekelikden" at bounding box center [408, 264] width 22 height 6
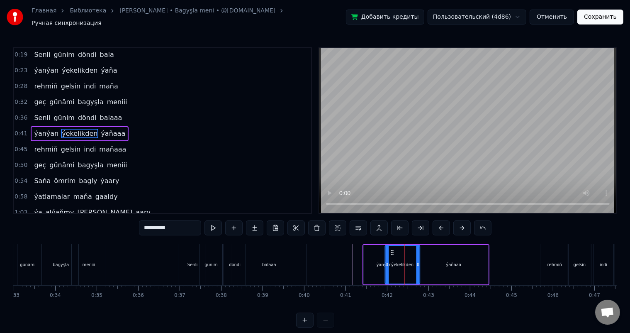
drag, startPoint x: 399, startPoint y: 246, endPoint x: 392, endPoint y: 246, distance: 7.1
click at [392, 249] on icon at bounding box center [392, 252] width 7 height 7
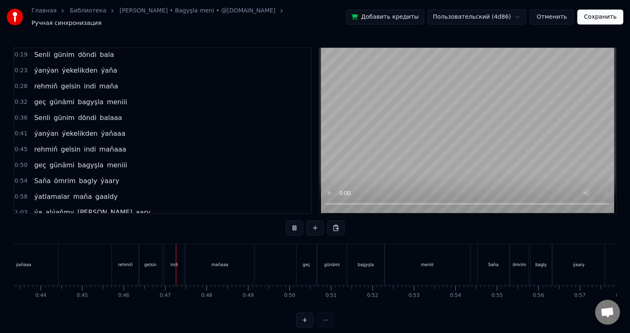
scroll to position [0, 1894]
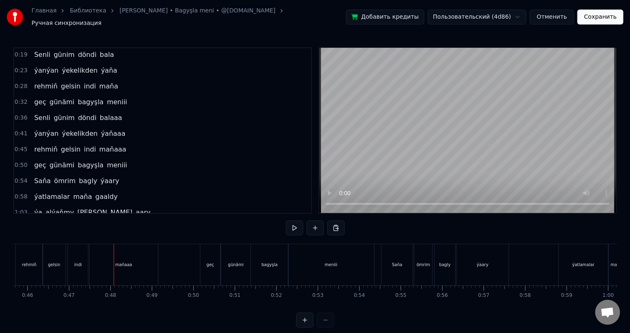
click at [59, 255] on div "gelsin" at bounding box center [54, 264] width 22 height 41
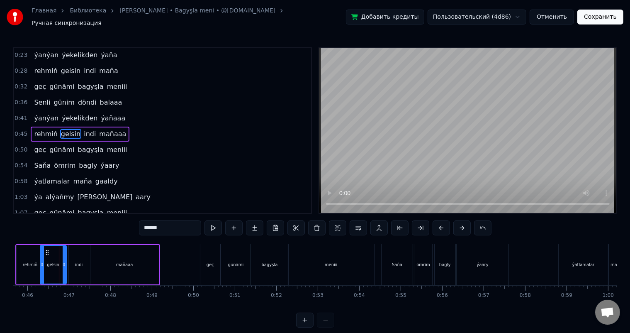
click at [42, 261] on icon at bounding box center [42, 264] width 3 height 7
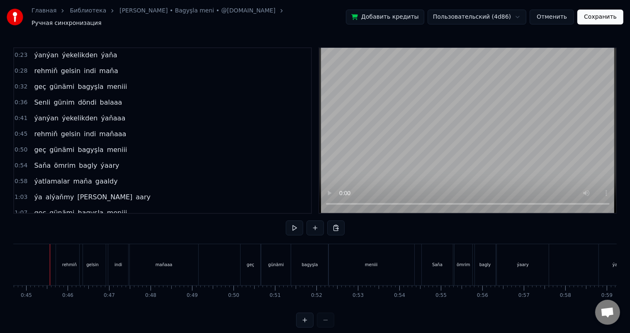
scroll to position [0, 1848]
click at [252, 254] on div "geç" at bounding box center [256, 264] width 20 height 41
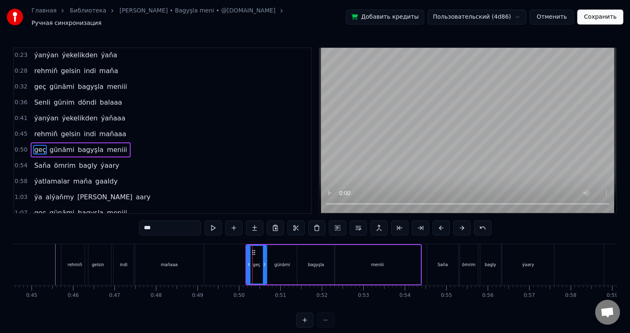
scroll to position [32, 0]
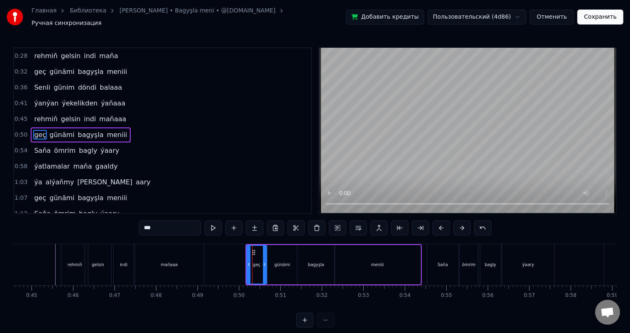
click at [256, 255] on div "geç" at bounding box center [256, 265] width 19 height 38
click at [253, 249] on icon at bounding box center [255, 252] width 7 height 7
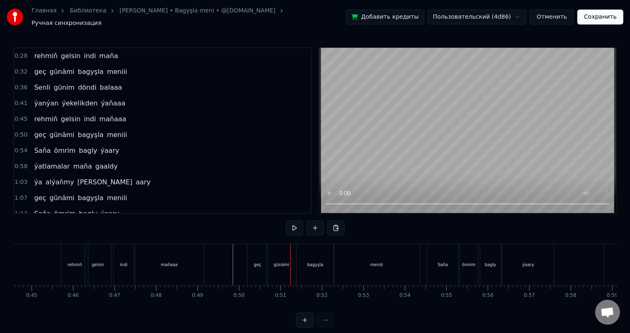
click at [280, 256] on div "günämi" at bounding box center [281, 264] width 29 height 41
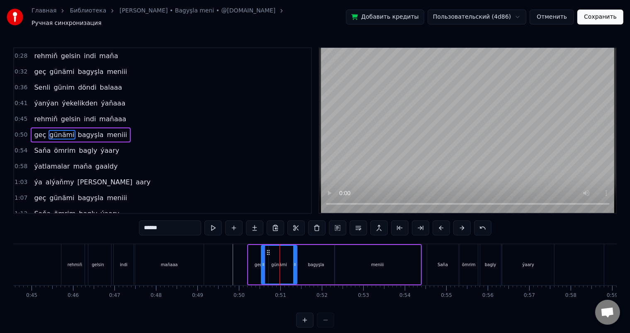
drag, startPoint x: 270, startPoint y: 259, endPoint x: 264, endPoint y: 259, distance: 6.2
click at [264, 261] on icon at bounding box center [263, 264] width 3 height 7
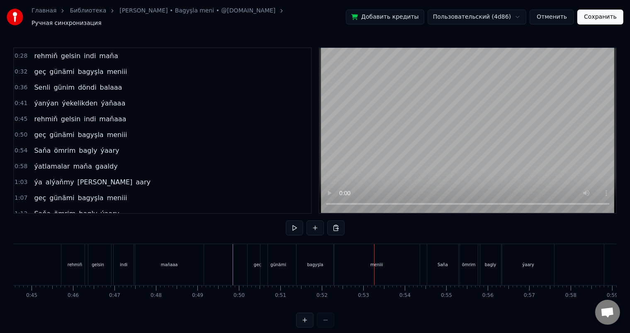
click at [366, 255] on div "meniii" at bounding box center [377, 264] width 86 height 41
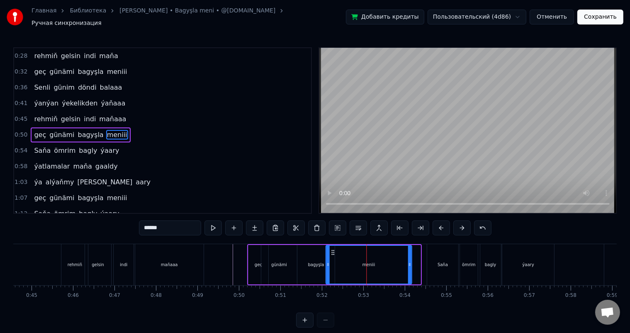
drag, startPoint x: 341, startPoint y: 247, endPoint x: 332, endPoint y: 246, distance: 9.3
click at [332, 249] on icon at bounding box center [332, 252] width 7 height 7
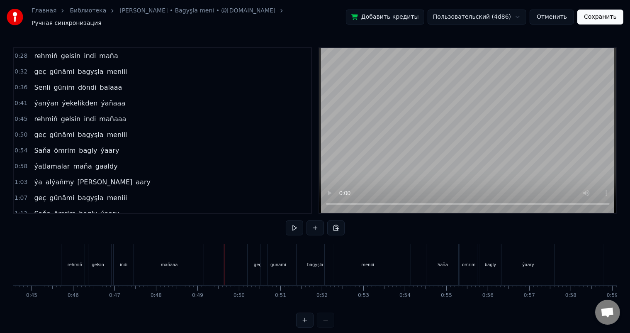
click at [307, 253] on div "bagyşla" at bounding box center [315, 264] width 37 height 41
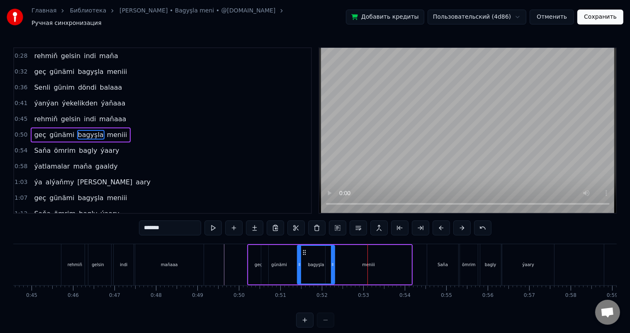
click at [351, 263] on div "meniii" at bounding box center [369, 264] width 86 height 39
type input "******"
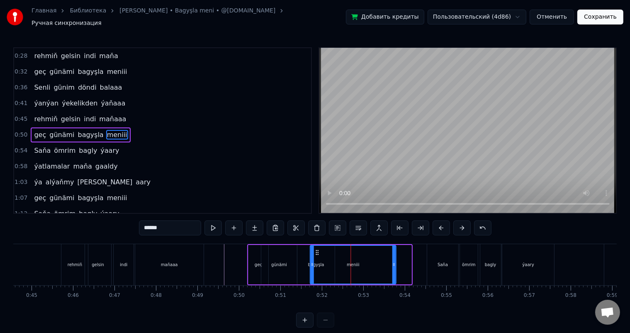
drag, startPoint x: 332, startPoint y: 247, endPoint x: 316, endPoint y: 246, distance: 15.4
click at [316, 249] on icon at bounding box center [317, 252] width 7 height 7
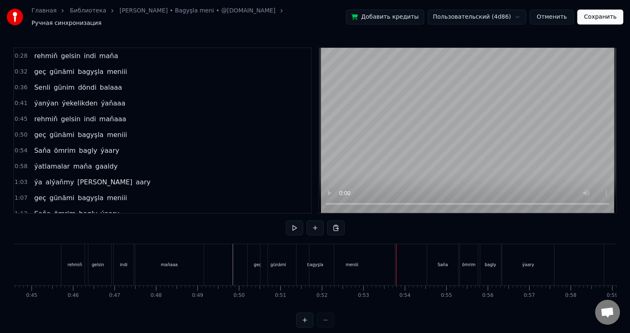
click at [382, 253] on div "meniii" at bounding box center [352, 264] width 86 height 41
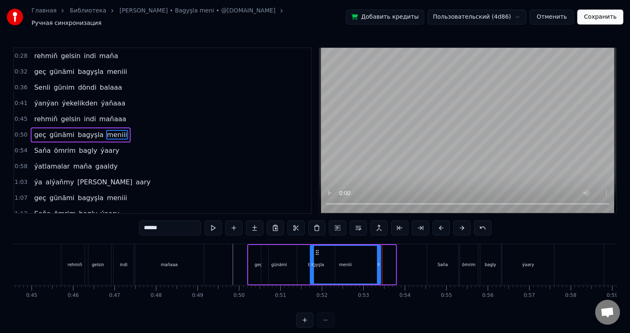
drag, startPoint x: 395, startPoint y: 258, endPoint x: 380, endPoint y: 257, distance: 14.9
click at [380, 261] on icon at bounding box center [378, 264] width 3 height 7
drag, startPoint x: 314, startPoint y: 246, endPoint x: 319, endPoint y: 246, distance: 5.8
click at [319, 249] on icon at bounding box center [320, 252] width 7 height 7
click at [305, 256] on div "bagyşla" at bounding box center [315, 264] width 37 height 39
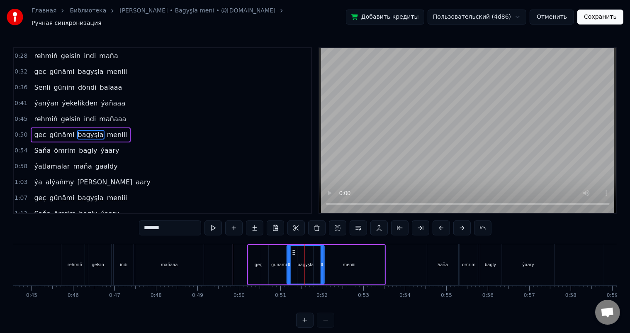
drag, startPoint x: 302, startPoint y: 246, endPoint x: 292, endPoint y: 246, distance: 10.4
click at [292, 249] on icon at bounding box center [293, 252] width 7 height 7
click at [344, 255] on div "meniii" at bounding box center [349, 264] width 71 height 39
type input "******"
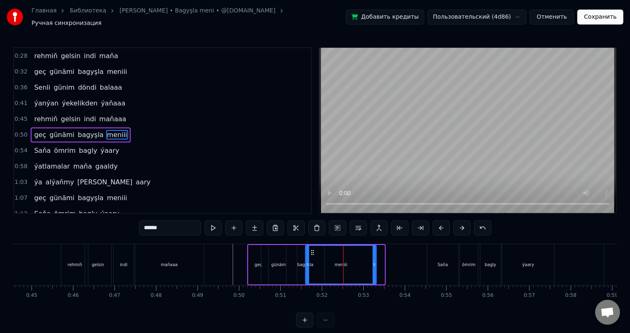
drag, startPoint x: 320, startPoint y: 244, endPoint x: 312, endPoint y: 244, distance: 7.9
click at [312, 249] on icon at bounding box center [312, 252] width 7 height 7
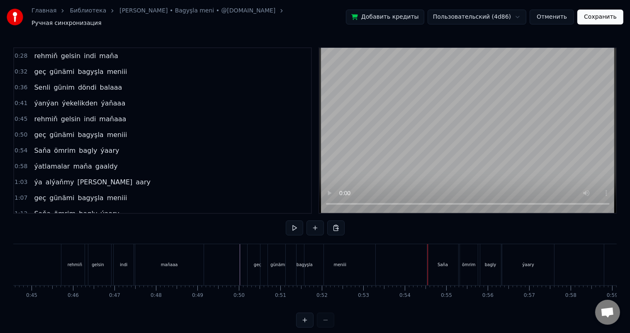
click at [352, 252] on div "meniii" at bounding box center [339, 264] width 71 height 41
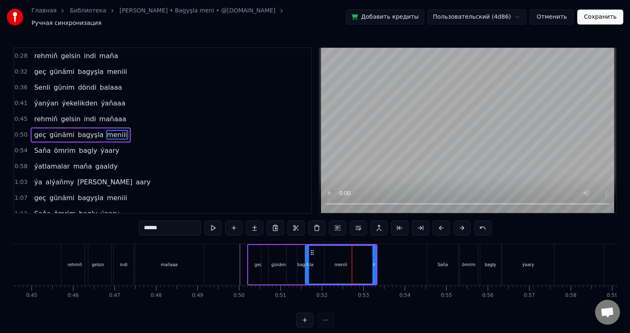
click at [298, 254] on div "bagyşla" at bounding box center [305, 264] width 37 height 39
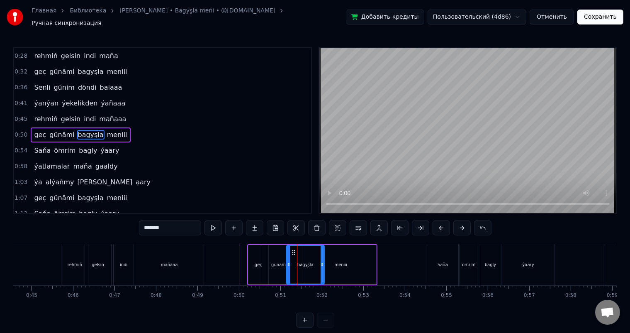
click at [297, 249] on div "bagyşla" at bounding box center [305, 265] width 37 height 38
drag, startPoint x: 292, startPoint y: 246, endPoint x: 287, endPoint y: 246, distance: 5.0
click at [287, 250] on circle at bounding box center [287, 250] width 0 height 0
click at [327, 255] on div "meniii" at bounding box center [340, 264] width 71 height 39
type input "******"
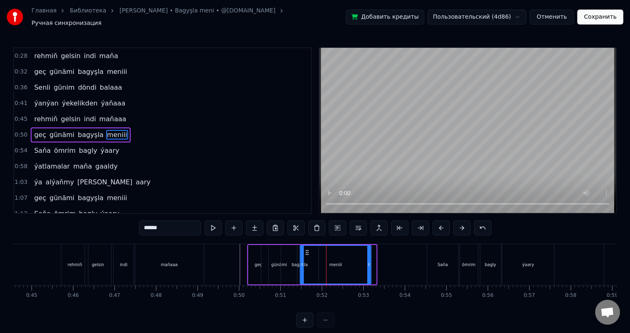
drag, startPoint x: 311, startPoint y: 246, endPoint x: 305, endPoint y: 246, distance: 5.8
click at [306, 250] on circle at bounding box center [306, 250] width 0 height 0
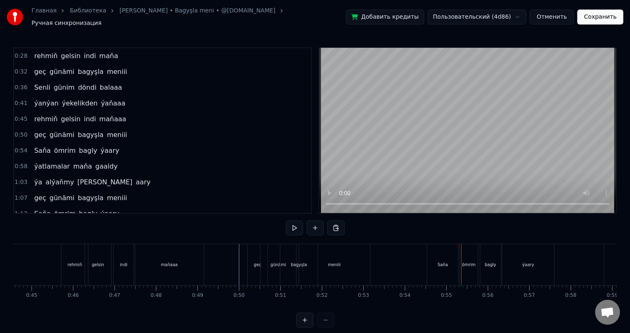
click at [358, 256] on div "meniii" at bounding box center [334, 264] width 71 height 41
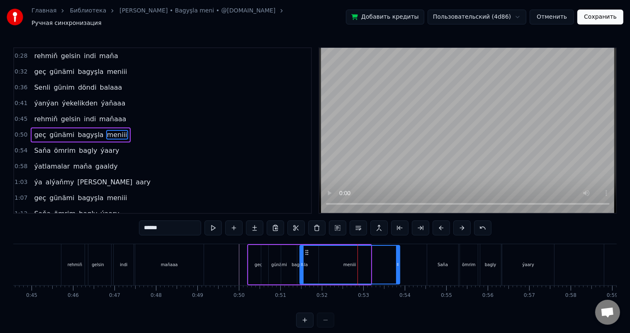
drag, startPoint x: 368, startPoint y: 258, endPoint x: 397, endPoint y: 258, distance: 29.5
click at [397, 261] on icon at bounding box center [397, 264] width 3 height 7
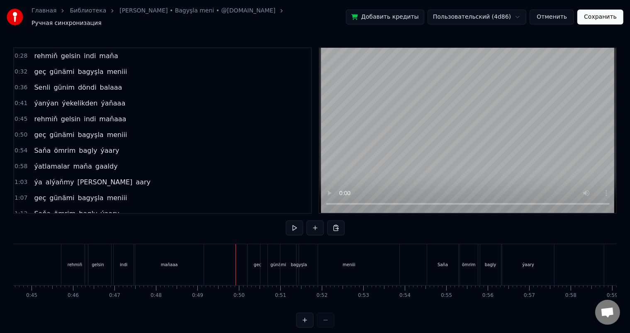
click at [340, 256] on div "meniii" at bounding box center [349, 264] width 100 height 41
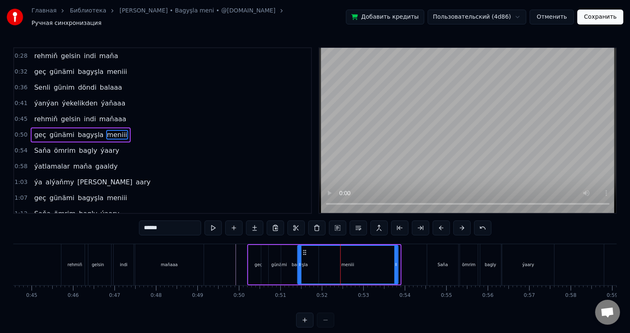
click at [304, 250] on circle at bounding box center [304, 250] width 0 height 0
click at [309, 254] on div "meniii" at bounding box center [348, 265] width 100 height 38
click at [292, 261] on div "bagyşla" at bounding box center [300, 264] width 16 height 6
type input "*******"
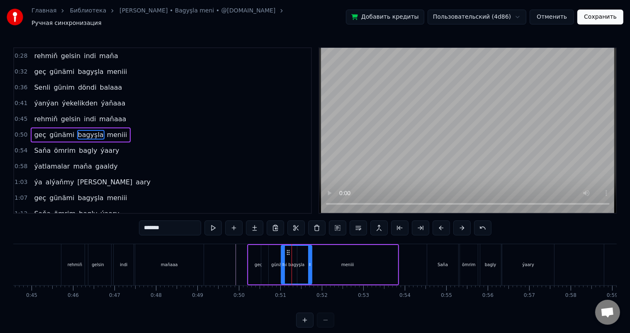
drag, startPoint x: 317, startPoint y: 256, endPoint x: 310, endPoint y: 256, distance: 6.6
click at [310, 256] on div at bounding box center [309, 265] width 3 height 38
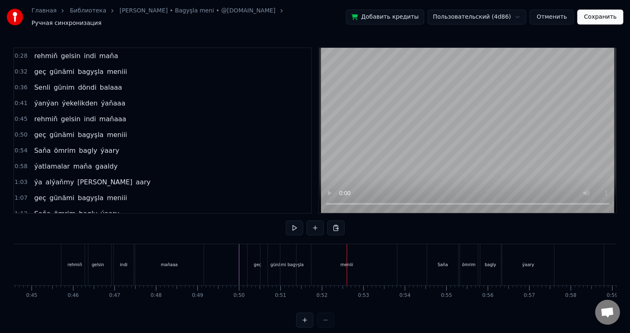
click at [290, 253] on div "bagyşla" at bounding box center [295, 264] width 31 height 41
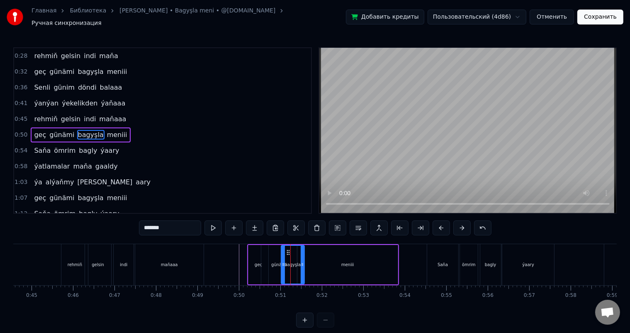
drag, startPoint x: 310, startPoint y: 259, endPoint x: 302, endPoint y: 258, distance: 7.5
click at [302, 261] on icon at bounding box center [302, 264] width 3 height 7
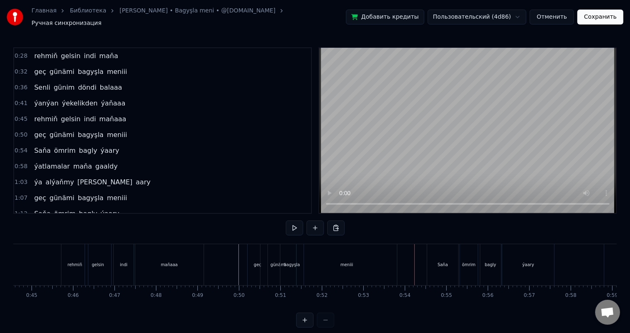
click at [371, 256] on div "meniii" at bounding box center [347, 264] width 100 height 41
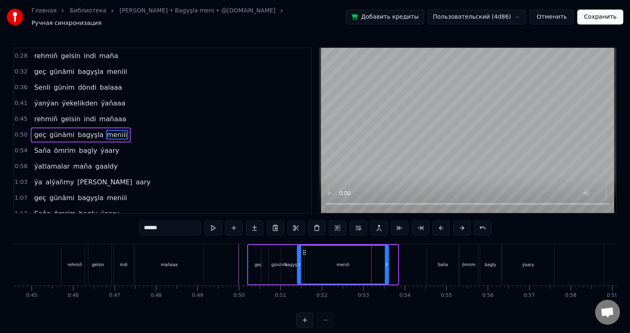
drag, startPoint x: 395, startPoint y: 258, endPoint x: 386, endPoint y: 257, distance: 9.2
click at [386, 261] on icon at bounding box center [386, 264] width 3 height 7
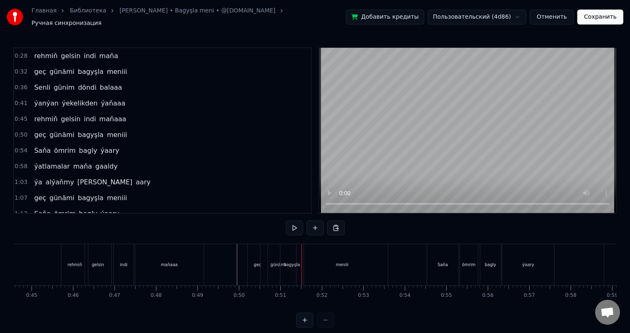
click at [270, 258] on div "günämi" at bounding box center [277, 264] width 35 height 41
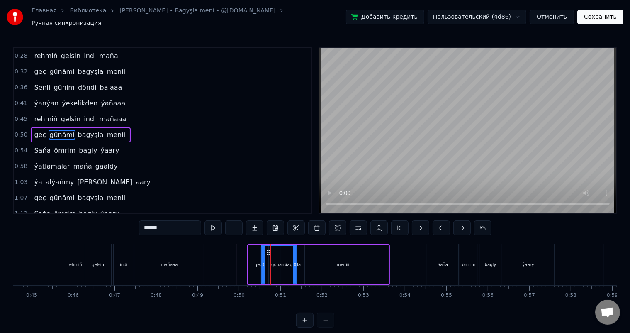
click at [256, 261] on div "geç" at bounding box center [258, 264] width 7 height 6
type input "***"
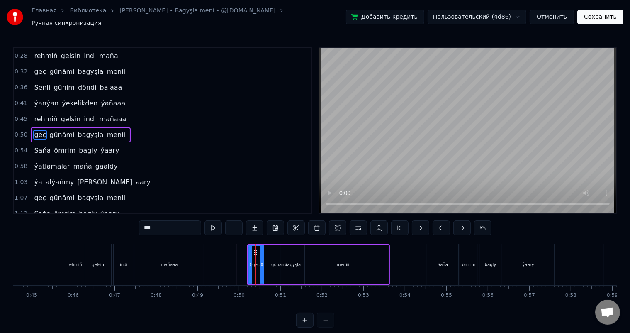
drag, startPoint x: 265, startPoint y: 259, endPoint x: 261, endPoint y: 258, distance: 4.6
click at [261, 261] on icon at bounding box center [261, 264] width 3 height 7
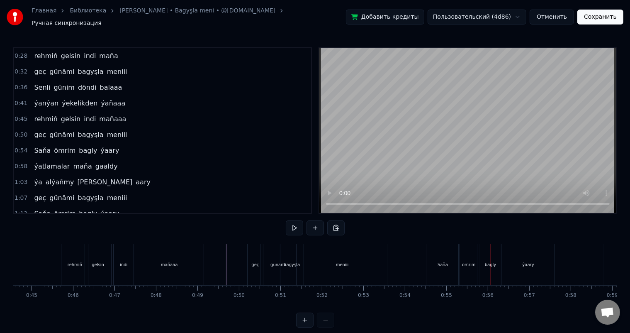
click at [446, 261] on div "Saňa" at bounding box center [443, 264] width 10 height 6
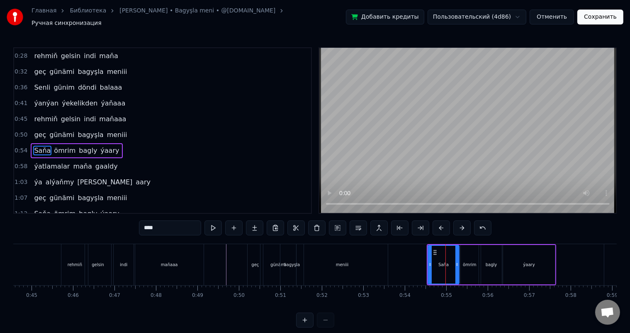
scroll to position [47, 0]
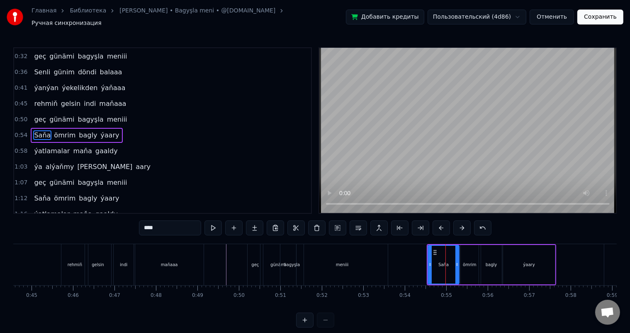
click at [470, 261] on div "ömrim" at bounding box center [470, 264] width 14 height 6
type input "*****"
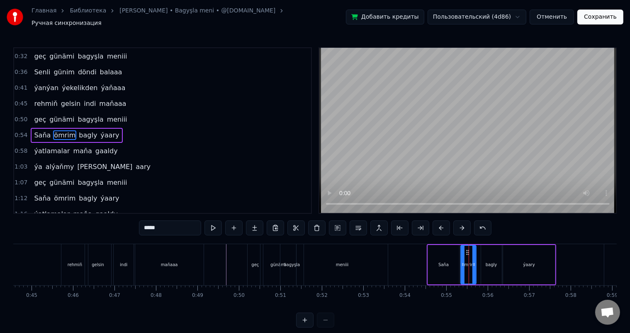
click at [472, 261] on icon at bounding box center [473, 264] width 3 height 7
drag, startPoint x: 466, startPoint y: 246, endPoint x: 460, endPoint y: 246, distance: 6.6
click at [460, 249] on icon at bounding box center [461, 252] width 7 height 7
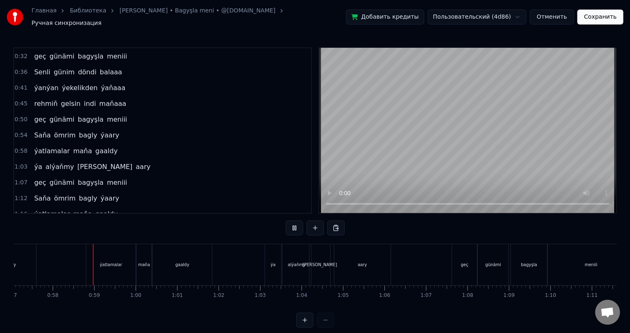
scroll to position [0, 2376]
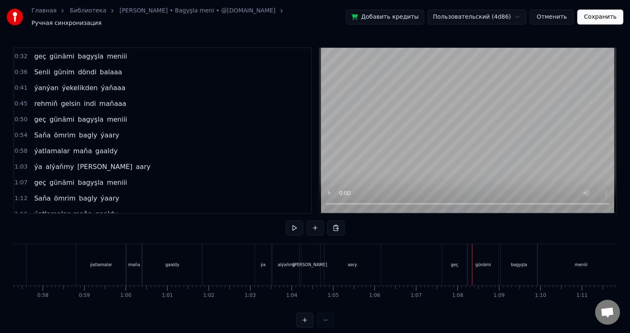
click at [453, 264] on div "geç" at bounding box center [454, 264] width 25 height 41
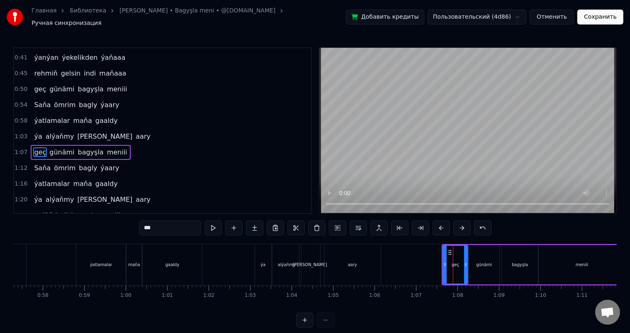
scroll to position [93, 0]
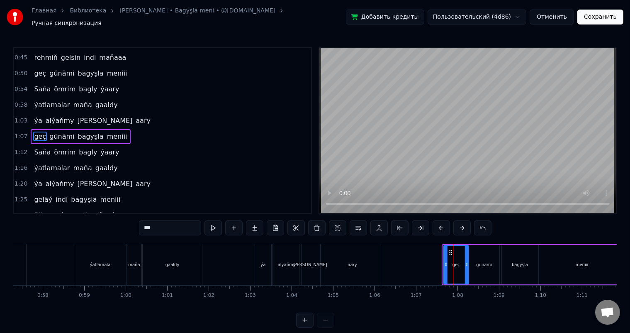
click at [450, 249] on icon at bounding box center [451, 252] width 7 height 7
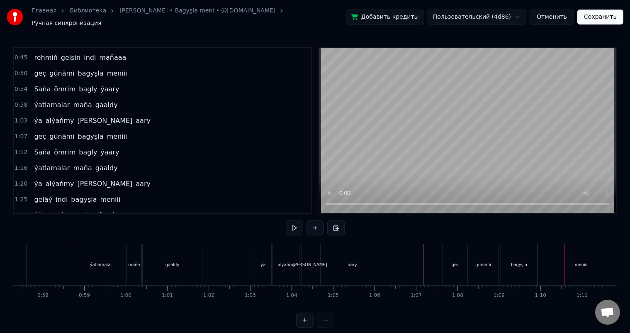
click at [526, 260] on div "bagyşla" at bounding box center [519, 264] width 36 height 41
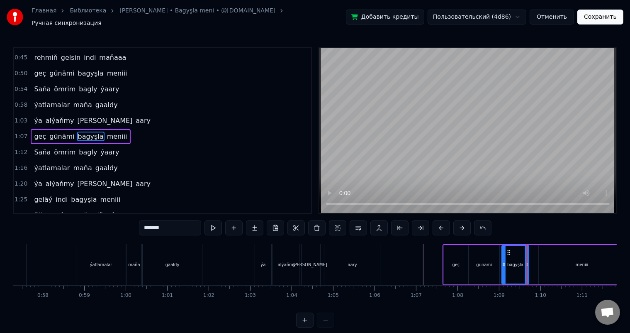
drag, startPoint x: 536, startPoint y: 257, endPoint x: 527, endPoint y: 258, distance: 9.1
click at [527, 261] on icon at bounding box center [526, 264] width 3 height 7
click at [554, 259] on div "meniii" at bounding box center [582, 264] width 87 height 39
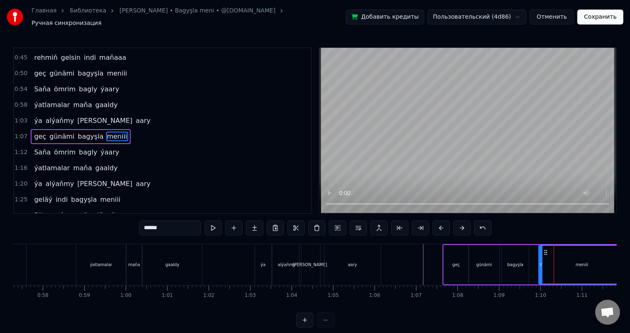
click at [516, 261] on div "bagyşla" at bounding box center [515, 264] width 16 height 6
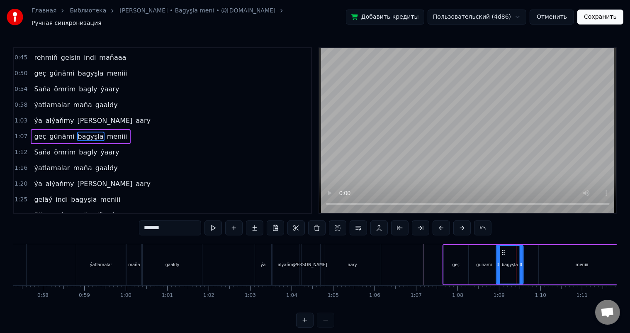
drag, startPoint x: 508, startPoint y: 246, endPoint x: 502, endPoint y: 246, distance: 6.6
click at [502, 249] on icon at bounding box center [503, 252] width 7 height 7
click at [556, 253] on div "meniii" at bounding box center [582, 264] width 87 height 39
type input "******"
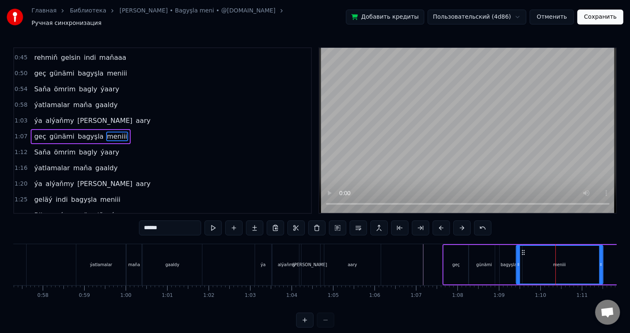
drag, startPoint x: 544, startPoint y: 247, endPoint x: 521, endPoint y: 247, distance: 22.8
click at [521, 249] on icon at bounding box center [523, 252] width 7 height 7
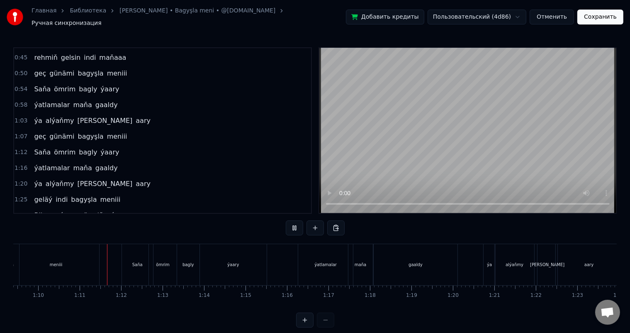
scroll to position [0, 2901]
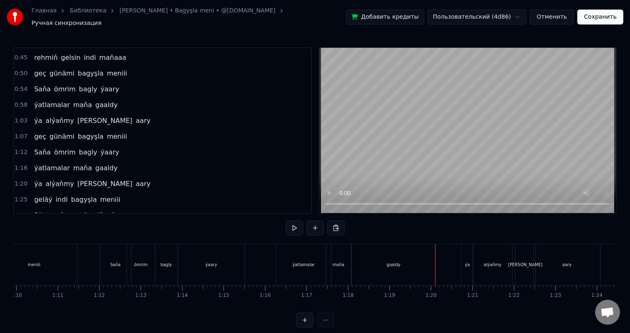
click at [408, 262] on div "gaaldy" at bounding box center [394, 264] width 84 height 41
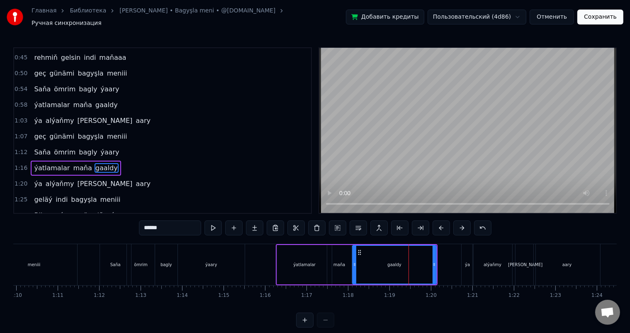
scroll to position [123, 0]
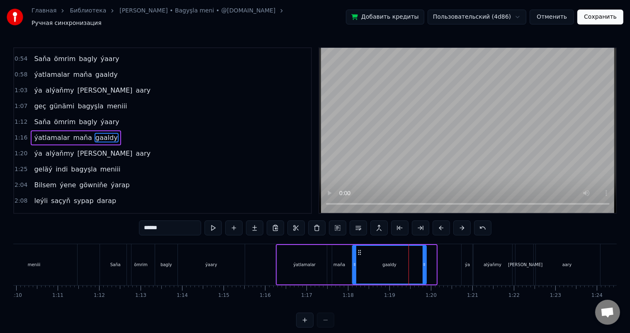
drag, startPoint x: 436, startPoint y: 257, endPoint x: 426, endPoint y: 257, distance: 10.0
click at [426, 261] on icon at bounding box center [424, 264] width 3 height 7
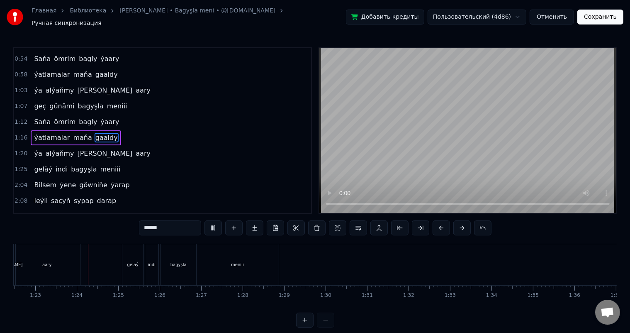
scroll to position [0, 3423]
click at [270, 253] on div "meniii" at bounding box center [236, 264] width 83 height 41
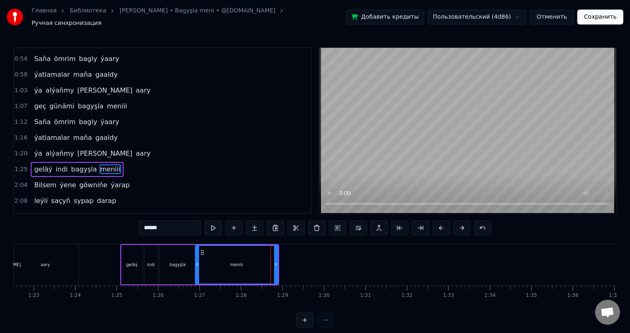
scroll to position [154, 0]
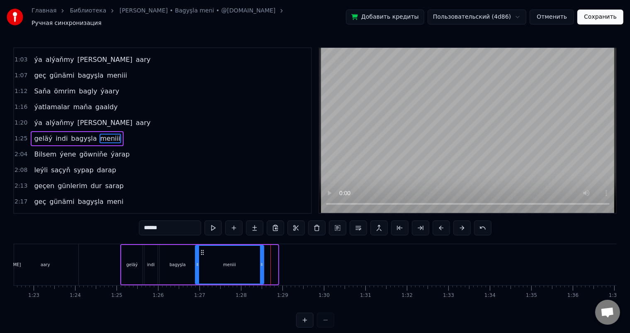
drag, startPoint x: 277, startPoint y: 258, endPoint x: 263, endPoint y: 257, distance: 14.2
click at [263, 261] on icon at bounding box center [261, 264] width 3 height 7
click at [180, 254] on div "bagyşla" at bounding box center [178, 264] width 36 height 39
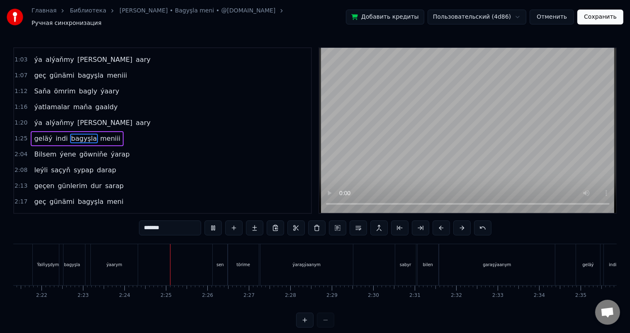
scroll to position [0, 5956]
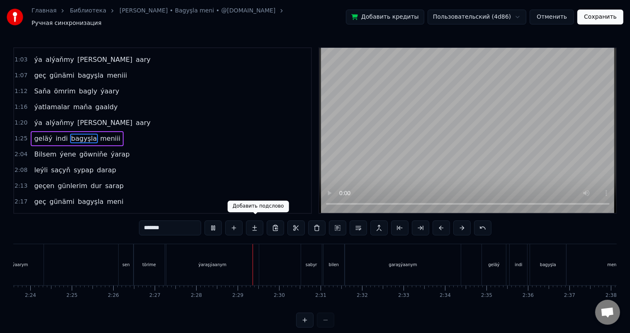
click at [216, 269] on div "ýaraşýaanym" at bounding box center [212, 264] width 93 height 41
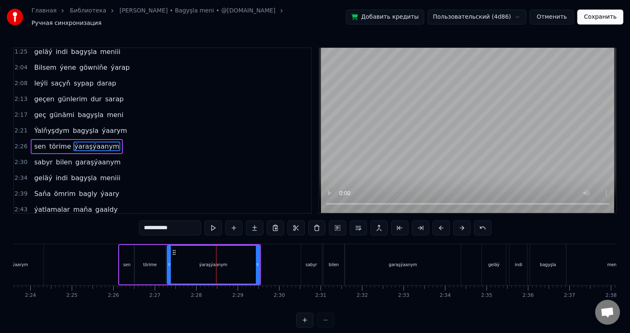
scroll to position [246, 0]
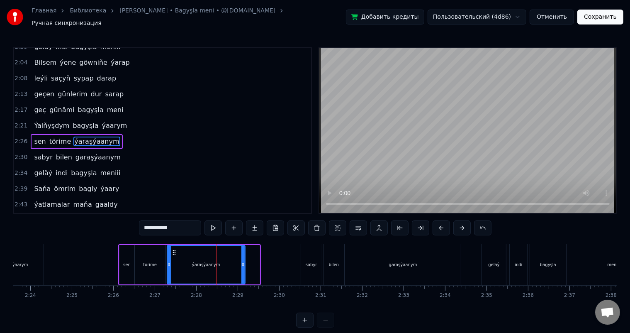
drag, startPoint x: 257, startPoint y: 258, endPoint x: 242, endPoint y: 256, distance: 14.6
click at [242, 256] on div at bounding box center [242, 265] width 3 height 38
click at [169, 249] on icon at bounding box center [170, 252] width 7 height 7
click at [148, 254] on div "törime" at bounding box center [150, 264] width 31 height 39
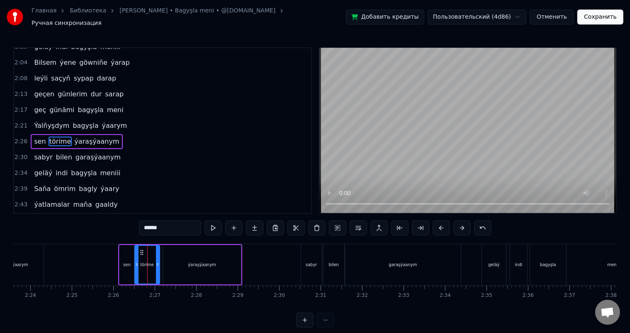
drag, startPoint x: 163, startPoint y: 259, endPoint x: 157, endPoint y: 257, distance: 6.0
click at [157, 261] on icon at bounding box center [157, 264] width 3 height 7
click at [177, 257] on div "ýaraşýaanym" at bounding box center [202, 264] width 78 height 39
type input "**********"
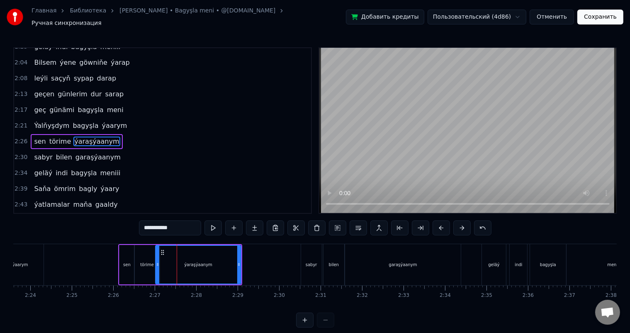
drag, startPoint x: 165, startPoint y: 257, endPoint x: 157, endPoint y: 258, distance: 7.9
click at [157, 261] on icon at bounding box center [157, 264] width 3 height 7
drag, startPoint x: 239, startPoint y: 257, endPoint x: 227, endPoint y: 259, distance: 12.1
click at [227, 261] on icon at bounding box center [227, 264] width 3 height 7
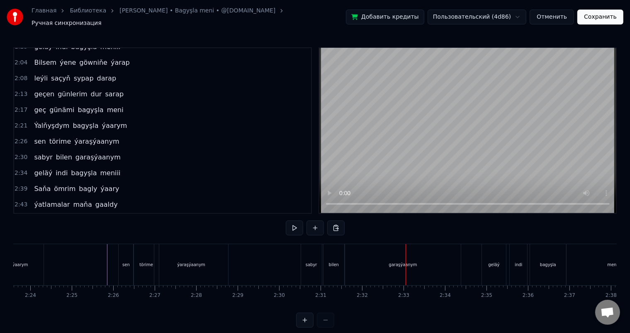
click at [382, 261] on div "garaşýaanym" at bounding box center [403, 264] width 116 height 41
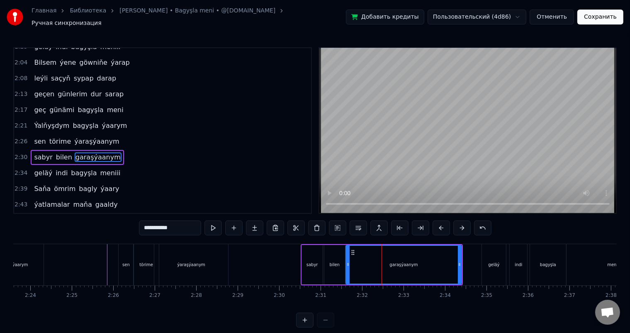
scroll to position [260, 0]
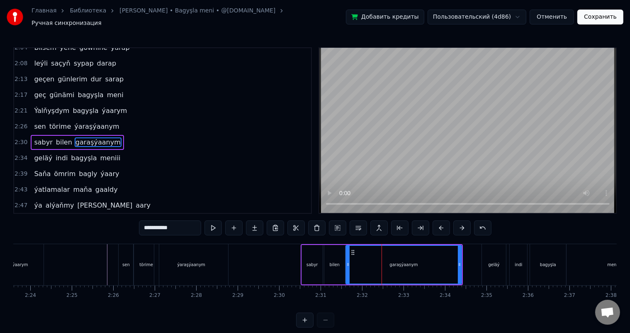
click at [333, 256] on div "bilen" at bounding box center [334, 264] width 21 height 39
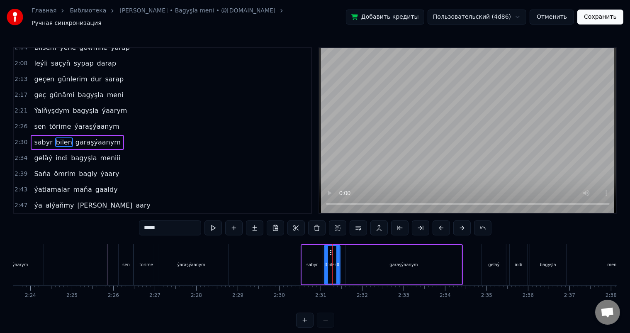
drag, startPoint x: 342, startPoint y: 258, endPoint x: 337, endPoint y: 258, distance: 5.0
click at [337, 261] on icon at bounding box center [337, 264] width 3 height 7
click at [362, 256] on div "garaşýaanym" at bounding box center [404, 264] width 116 height 39
type input "**********"
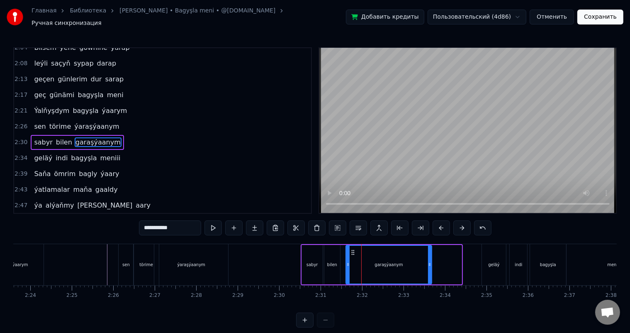
drag, startPoint x: 460, startPoint y: 259, endPoint x: 431, endPoint y: 260, distance: 29.9
click at [431, 261] on icon at bounding box center [429, 264] width 3 height 7
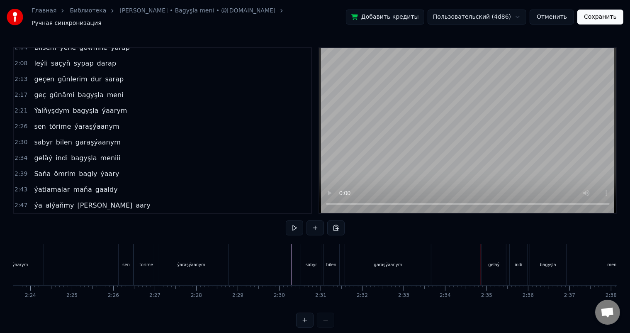
click at [402, 256] on div "garaşýaanym" at bounding box center [388, 264] width 86 height 41
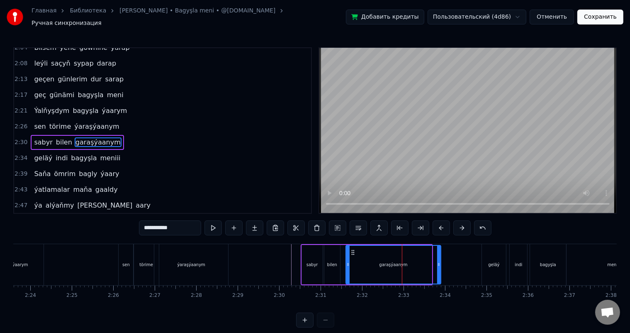
drag, startPoint x: 430, startPoint y: 258, endPoint x: 439, endPoint y: 258, distance: 9.1
click at [439, 261] on icon at bounding box center [438, 264] width 3 height 7
drag, startPoint x: 351, startPoint y: 246, endPoint x: 347, endPoint y: 246, distance: 4.6
click at [347, 249] on icon at bounding box center [348, 252] width 7 height 7
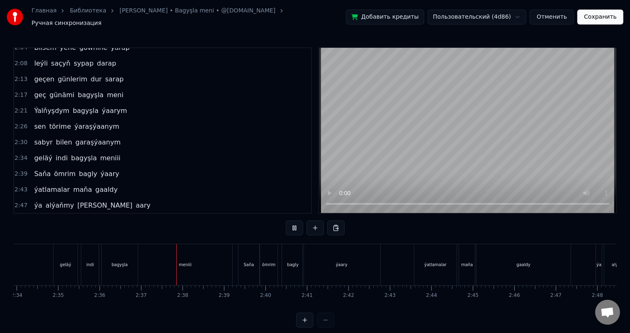
scroll to position [0, 6481]
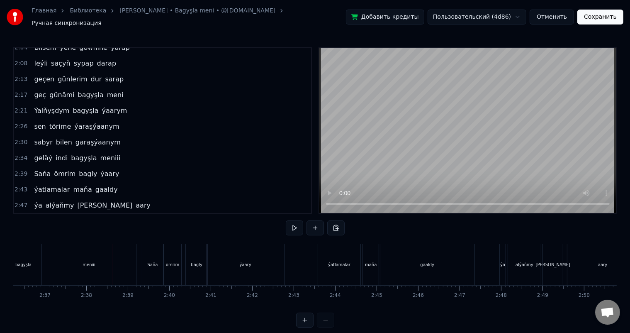
click at [100, 257] on div "meniii" at bounding box center [89, 264] width 94 height 41
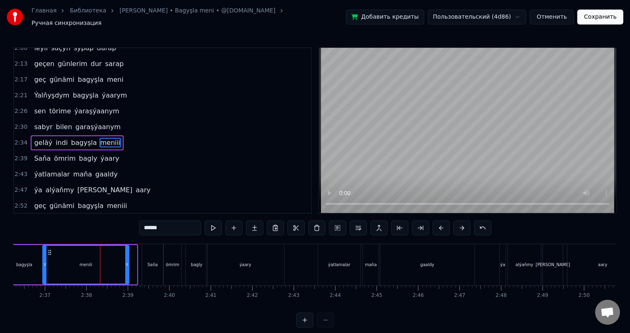
drag, startPoint x: 135, startPoint y: 258, endPoint x: 127, endPoint y: 257, distance: 8.3
click at [127, 261] on icon at bounding box center [126, 264] width 3 height 7
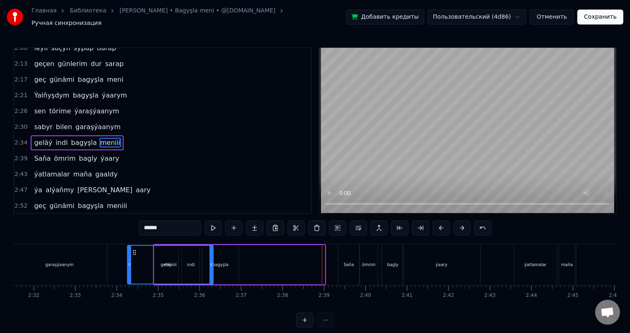
scroll to position [0, 6281]
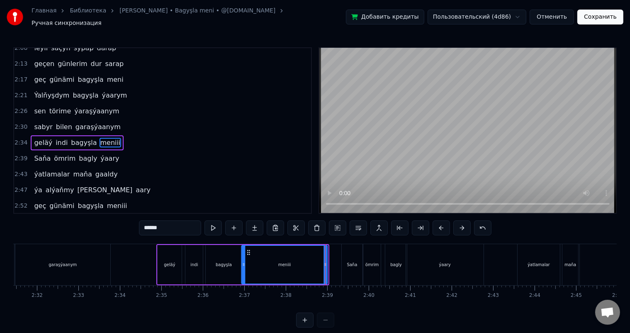
drag, startPoint x: 50, startPoint y: 247, endPoint x: 248, endPoint y: 245, distance: 198.7
click at [248, 249] on icon at bounding box center [249, 252] width 7 height 7
click at [208, 253] on div "bagyşla" at bounding box center [224, 264] width 36 height 39
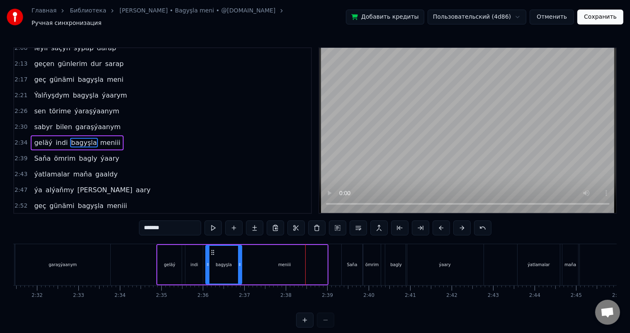
click at [269, 263] on div "meniii" at bounding box center [285, 264] width 86 height 39
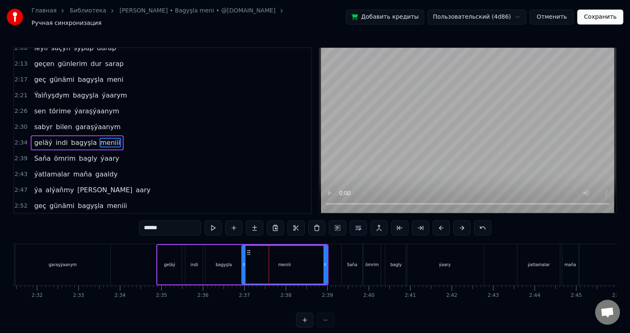
click at [231, 252] on div "bagyşla" at bounding box center [224, 264] width 36 height 39
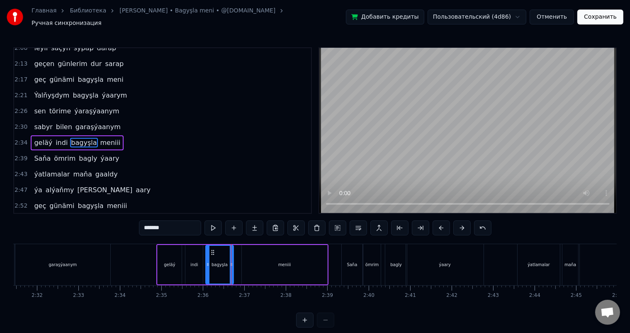
drag, startPoint x: 239, startPoint y: 260, endPoint x: 231, endPoint y: 260, distance: 8.3
click at [230, 261] on icon at bounding box center [231, 264] width 3 height 7
click at [247, 257] on div "meniii" at bounding box center [285, 264] width 86 height 39
type input "******"
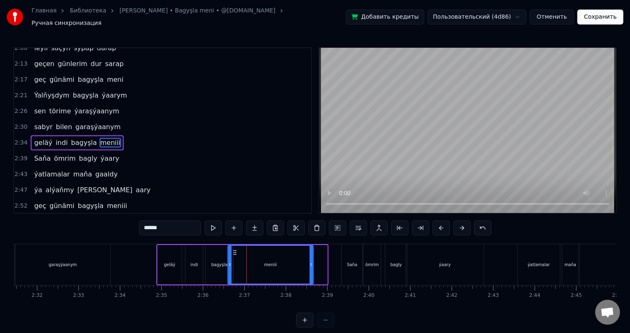
drag, startPoint x: 249, startPoint y: 246, endPoint x: 236, endPoint y: 245, distance: 13.7
click at [236, 249] on icon at bounding box center [234, 252] width 7 height 7
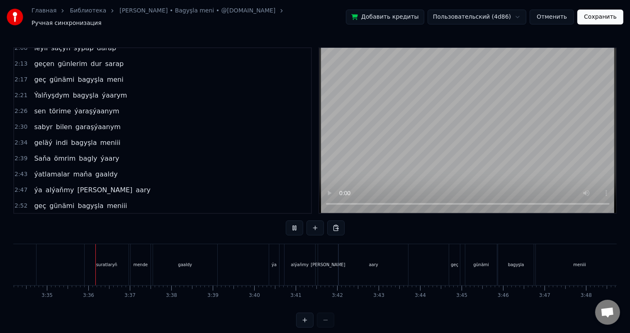
scroll to position [0, 8899]
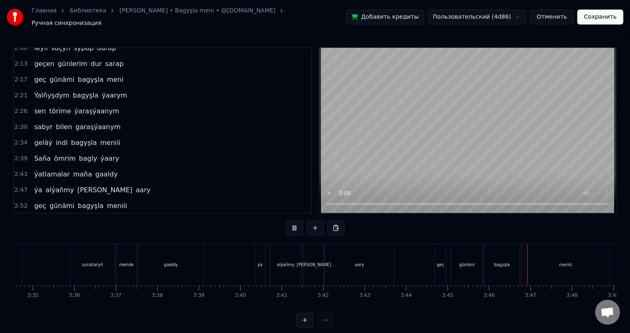
click at [440, 266] on div "geç" at bounding box center [440, 264] width 11 height 41
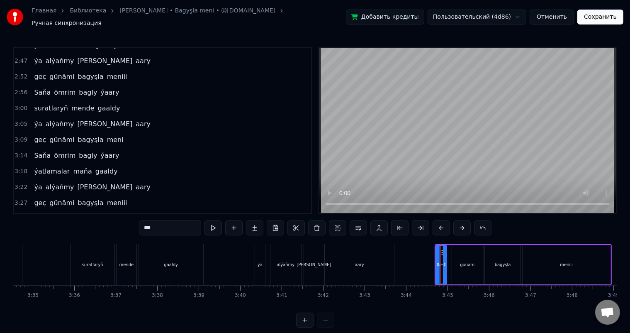
scroll to position [522, 0]
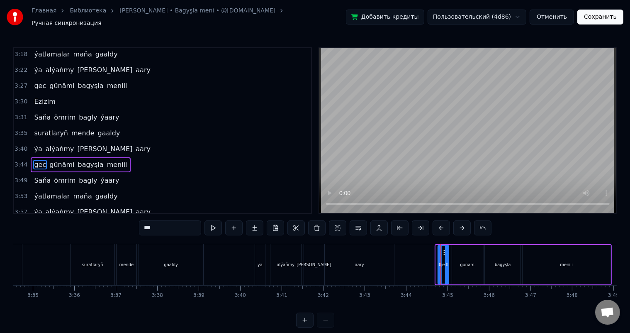
click at [444, 249] on icon at bounding box center [445, 252] width 7 height 7
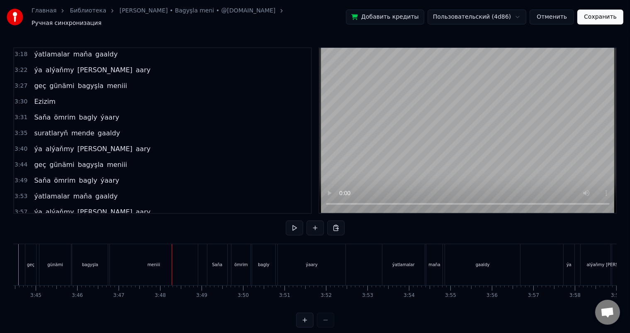
scroll to position [0, 9305]
click at [144, 249] on div "meniii" at bounding box center [160, 264] width 88 height 41
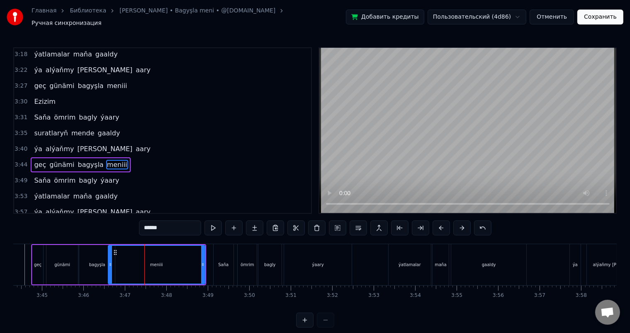
drag, startPoint x: 117, startPoint y: 260, endPoint x: 108, endPoint y: 260, distance: 9.1
click at [109, 261] on icon at bounding box center [110, 264] width 3 height 7
click at [134, 259] on div "meniii" at bounding box center [156, 265] width 96 height 38
drag, startPoint x: 203, startPoint y: 257, endPoint x: 191, endPoint y: 257, distance: 12.4
click at [191, 261] on icon at bounding box center [191, 264] width 3 height 7
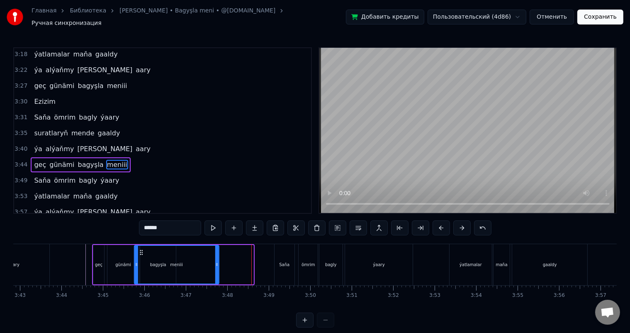
scroll to position [0, 9244]
drag, startPoint x: 114, startPoint y: 247, endPoint x: 171, endPoint y: 251, distance: 57.0
click at [171, 251] on div "meniii" at bounding box center [207, 265] width 84 height 38
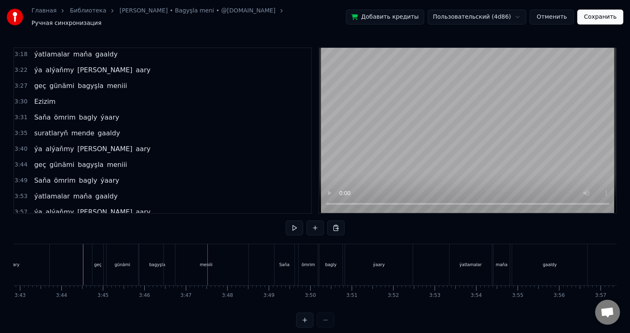
click at [156, 261] on div "bagyşla" at bounding box center [157, 264] width 16 height 6
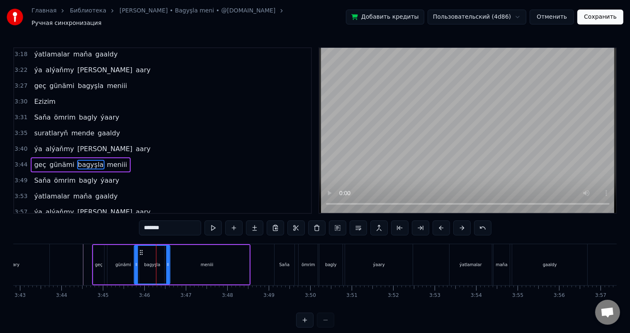
drag, startPoint x: 146, startPoint y: 246, endPoint x: 141, endPoint y: 246, distance: 5.4
click at [141, 249] on icon at bounding box center [141, 252] width 7 height 7
click at [124, 256] on div "günämi" at bounding box center [123, 264] width 32 height 39
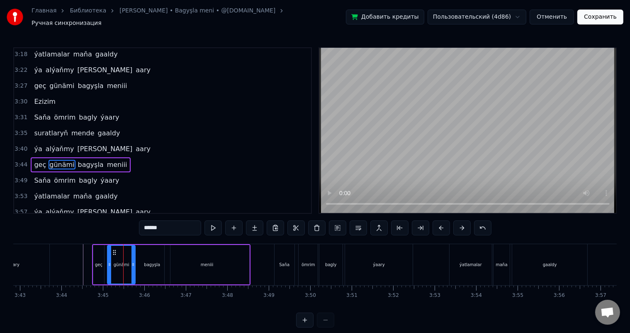
click at [134, 261] on icon at bounding box center [132, 264] width 3 height 7
click at [148, 261] on div "bagyşla" at bounding box center [152, 264] width 16 height 6
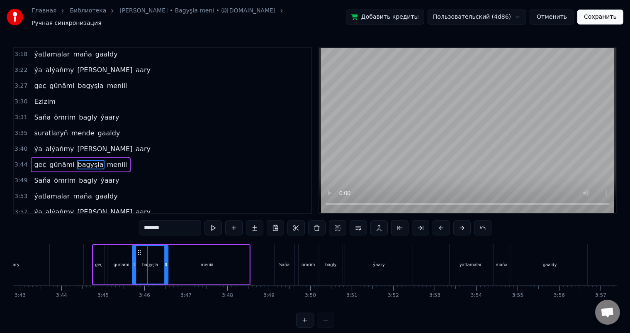
click at [138, 249] on icon at bounding box center [139, 252] width 7 height 7
click at [190, 255] on div "meniii" at bounding box center [207, 264] width 85 height 39
type input "******"
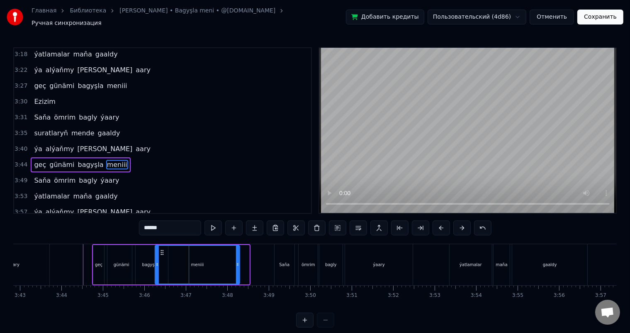
drag, startPoint x: 170, startPoint y: 246, endPoint x: 161, endPoint y: 245, distance: 10.0
click at [161, 250] on circle at bounding box center [161, 250] width 0 height 0
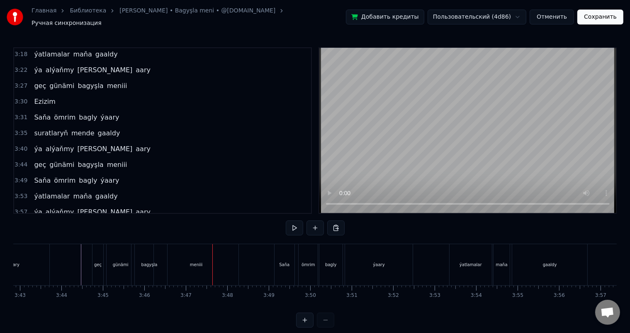
click at [145, 261] on div "bagyşla" at bounding box center [149, 264] width 16 height 6
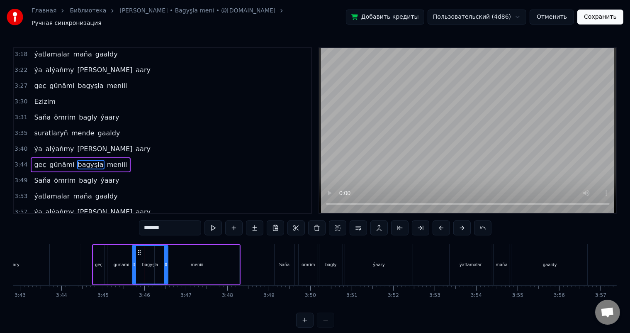
click at [98, 261] on div "geç" at bounding box center [98, 264] width 7 height 6
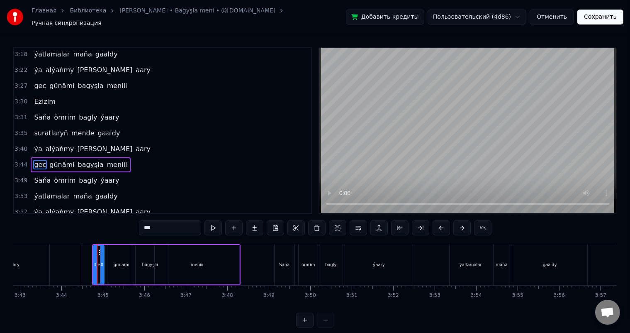
click at [124, 261] on div "günämi" at bounding box center [122, 264] width 16 height 6
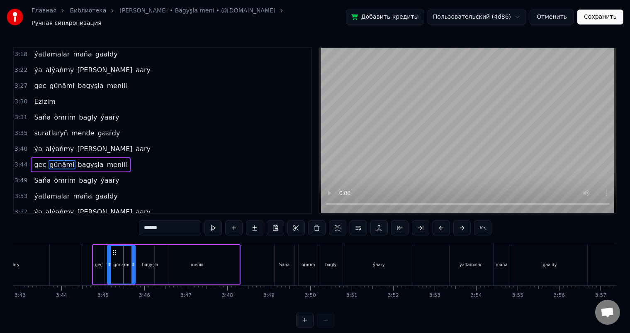
click at [116, 253] on div "günämi" at bounding box center [121, 265] width 27 height 38
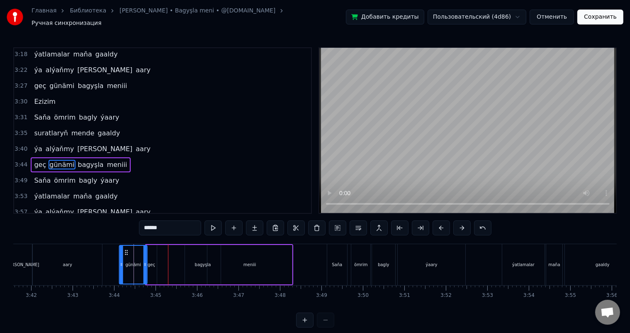
scroll to position [0, 9188]
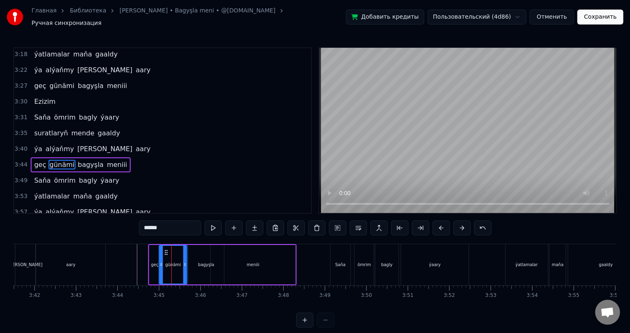
drag, startPoint x: 114, startPoint y: 246, endPoint x: 165, endPoint y: 244, distance: 51.5
click at [165, 249] on icon at bounding box center [166, 252] width 7 height 7
click at [204, 253] on div "bagyşla" at bounding box center [206, 264] width 36 height 39
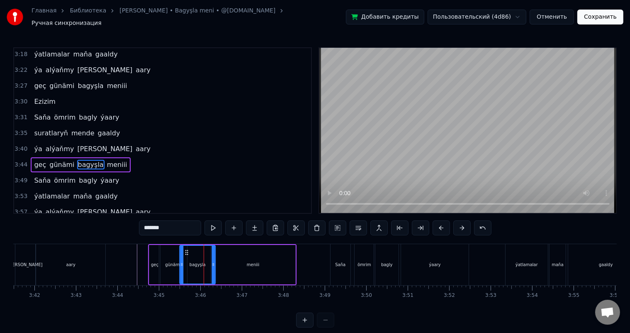
drag, startPoint x: 195, startPoint y: 246, endPoint x: 187, endPoint y: 246, distance: 8.7
click at [187, 249] on icon at bounding box center [186, 252] width 7 height 7
click at [234, 250] on div "meniii" at bounding box center [253, 264] width 85 height 39
type input "******"
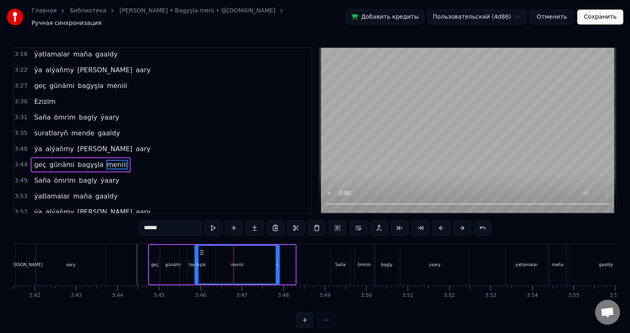
drag, startPoint x: 217, startPoint y: 246, endPoint x: 201, endPoint y: 245, distance: 16.2
click at [201, 249] on icon at bounding box center [202, 252] width 7 height 7
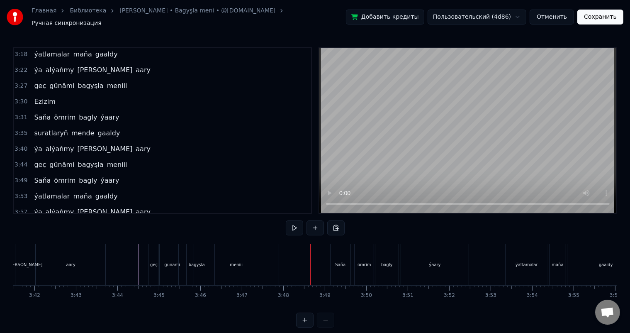
click at [258, 257] on div "meniii" at bounding box center [236, 264] width 85 height 41
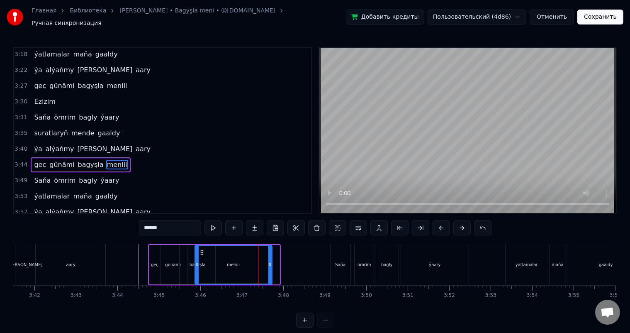
drag, startPoint x: 278, startPoint y: 259, endPoint x: 270, endPoint y: 259, distance: 7.9
click at [270, 261] on icon at bounding box center [269, 264] width 3 height 7
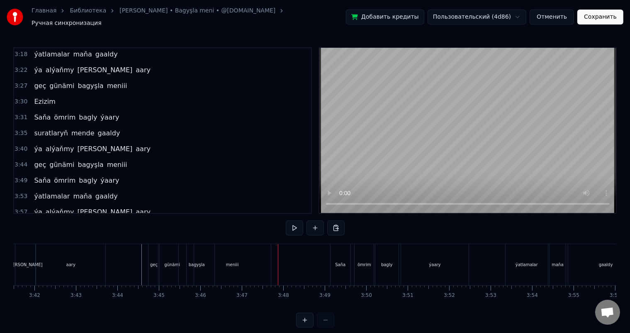
click at [236, 252] on div "meniii" at bounding box center [232, 264] width 77 height 41
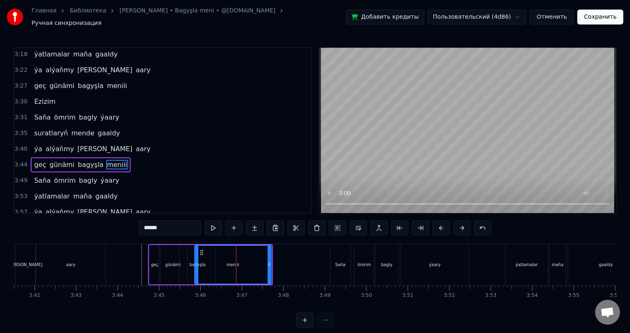
click at [202, 252] on circle at bounding box center [202, 252] width 0 height 0
click at [189, 252] on div "bagyşla" at bounding box center [198, 264] width 36 height 39
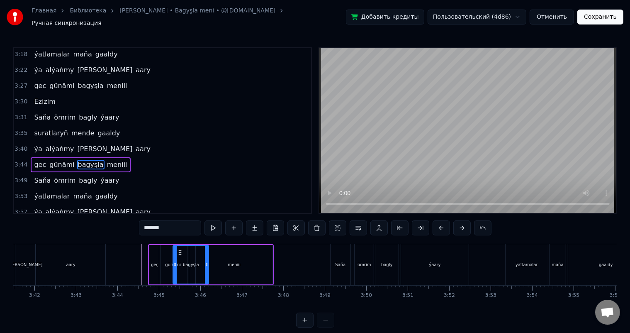
drag, startPoint x: 186, startPoint y: 245, endPoint x: 179, endPoint y: 245, distance: 6.6
click at [179, 249] on icon at bounding box center [180, 252] width 7 height 7
click at [166, 256] on div "günämi" at bounding box center [173, 264] width 28 height 39
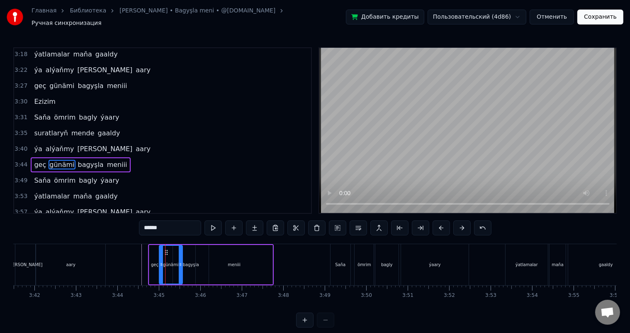
drag, startPoint x: 185, startPoint y: 259, endPoint x: 180, endPoint y: 258, distance: 4.6
click at [180, 261] on icon at bounding box center [180, 264] width 3 height 7
click at [190, 254] on div "bagyşla" at bounding box center [191, 264] width 36 height 39
type input "*******"
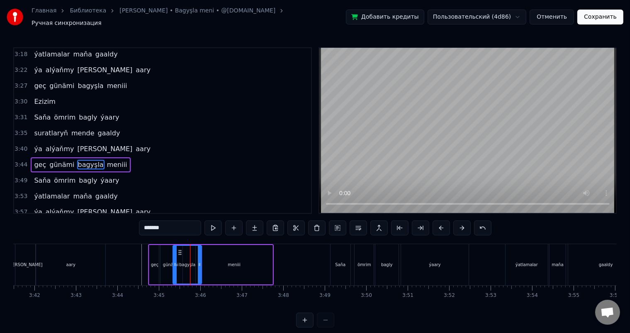
drag, startPoint x: 206, startPoint y: 259, endPoint x: 199, endPoint y: 258, distance: 7.2
click at [199, 261] on icon at bounding box center [199, 264] width 3 height 7
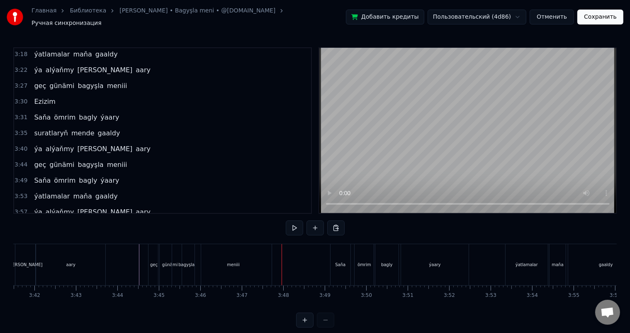
click at [246, 260] on div "meniii" at bounding box center [233, 264] width 77 height 41
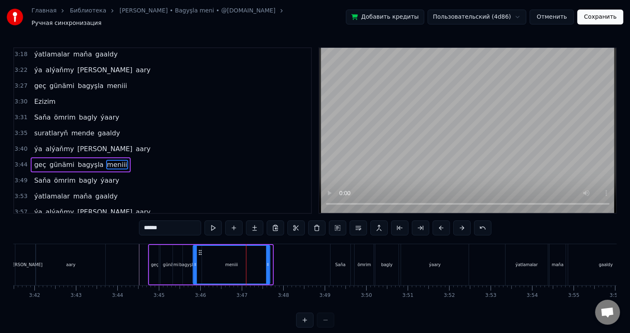
click at [199, 250] on circle at bounding box center [199, 250] width 0 height 0
drag, startPoint x: 265, startPoint y: 259, endPoint x: 259, endPoint y: 259, distance: 6.2
click at [259, 261] on icon at bounding box center [259, 264] width 3 height 7
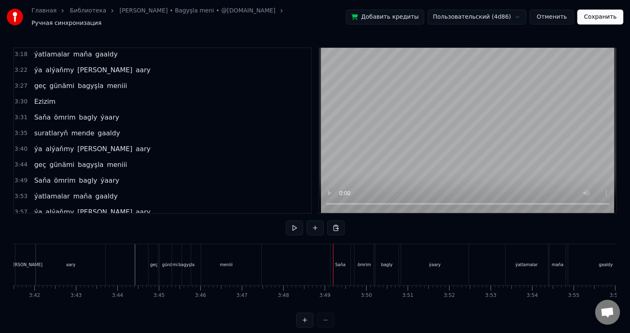
click at [236, 258] on div "meniii" at bounding box center [226, 264] width 71 height 41
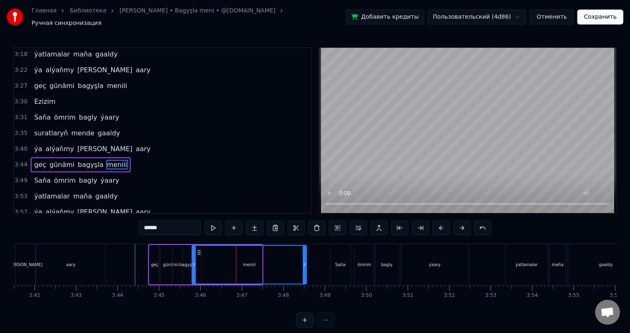
drag, startPoint x: 259, startPoint y: 258, endPoint x: 304, endPoint y: 256, distance: 44.4
click at [304, 256] on div at bounding box center [304, 265] width 3 height 38
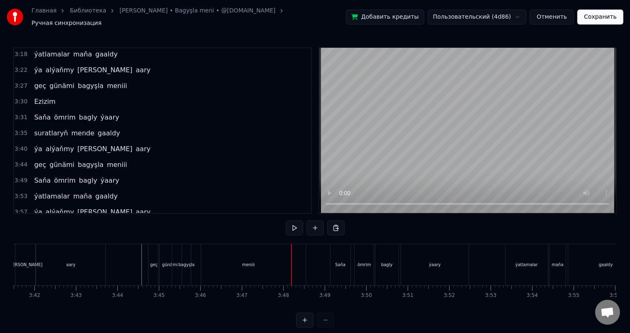
click at [223, 255] on div "meniii" at bounding box center [248, 264] width 115 height 41
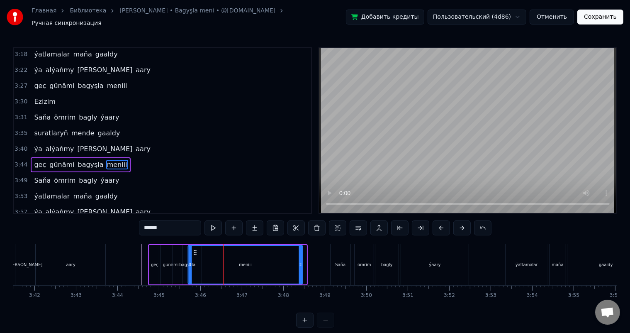
click at [195, 249] on icon at bounding box center [195, 252] width 7 height 7
click at [184, 253] on div "bagyşla" at bounding box center [187, 264] width 29 height 39
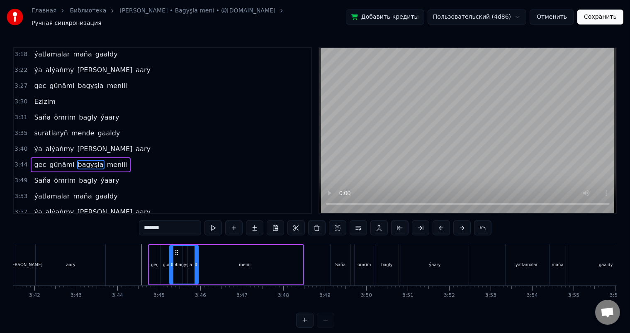
click at [176, 249] on icon at bounding box center [176, 252] width 7 height 7
click at [165, 253] on div "günämi" at bounding box center [170, 264] width 23 height 39
type input "******"
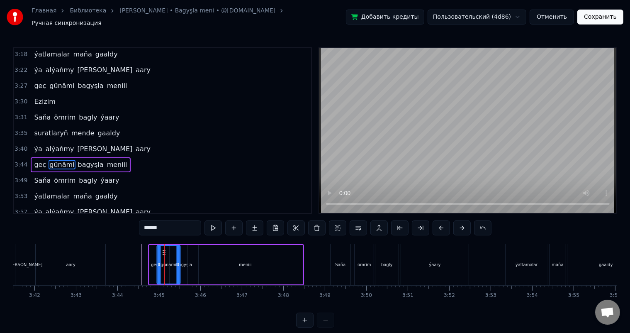
click at [163, 249] on icon at bounding box center [164, 252] width 7 height 7
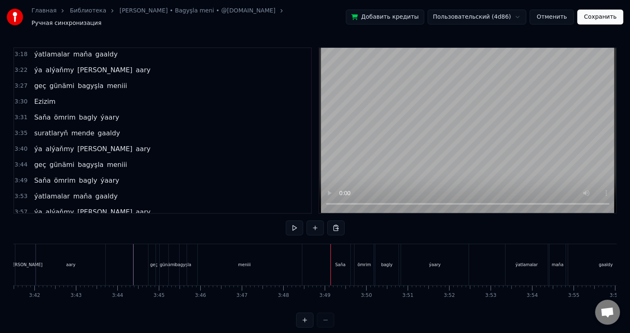
click at [264, 256] on div "meniii" at bounding box center [244, 264] width 115 height 41
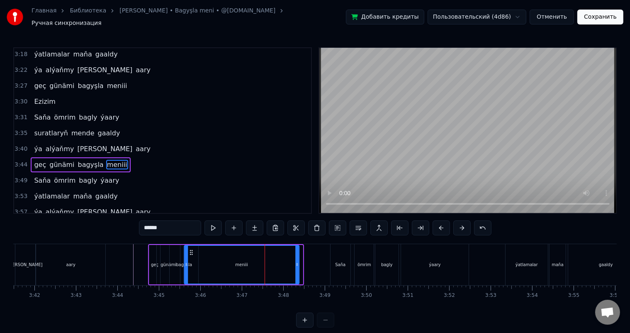
click at [190, 250] on circle at bounding box center [190, 250] width 0 height 0
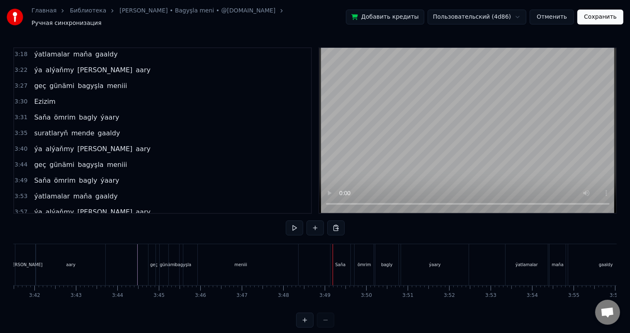
click at [263, 257] on div "meniii" at bounding box center [240, 264] width 115 height 41
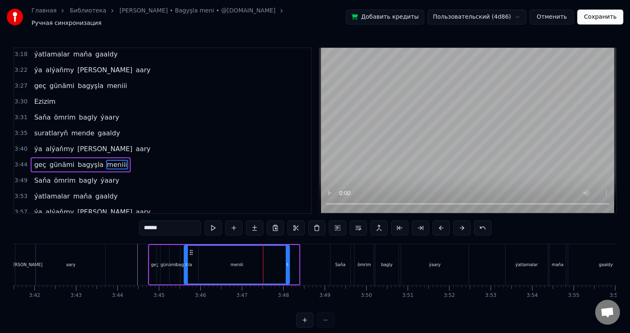
drag, startPoint x: 297, startPoint y: 260, endPoint x: 286, endPoint y: 260, distance: 10.4
click at [286, 261] on icon at bounding box center [287, 264] width 3 height 7
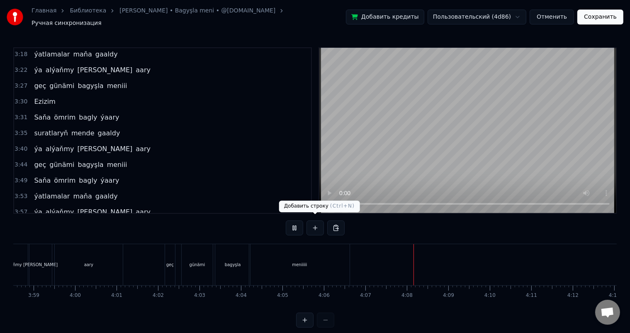
scroll to position [0, 9896]
click at [599, 16] on button "Сохранить" at bounding box center [600, 17] width 46 height 15
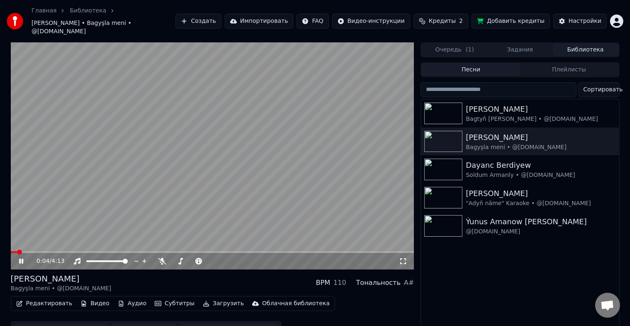
click at [402, 258] on icon at bounding box center [403, 261] width 8 height 7
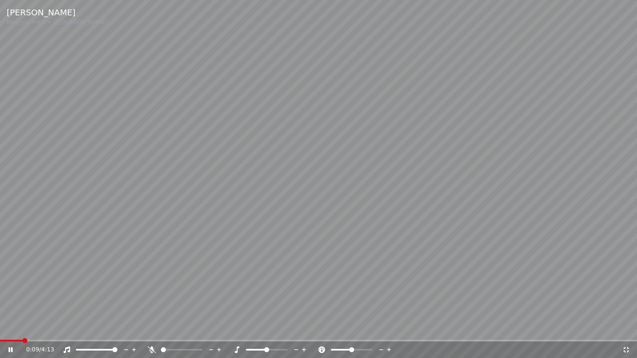
click at [23, 332] on span at bounding box center [11, 341] width 23 height 2
click at [80, 332] on video at bounding box center [318, 179] width 637 height 358
click at [80, 332] on div "0:10 / 4:13" at bounding box center [318, 350] width 637 height 17
click at [81, 332] on span at bounding box center [318, 341] width 637 height 2
click at [445, 332] on span at bounding box center [318, 341] width 637 height 2
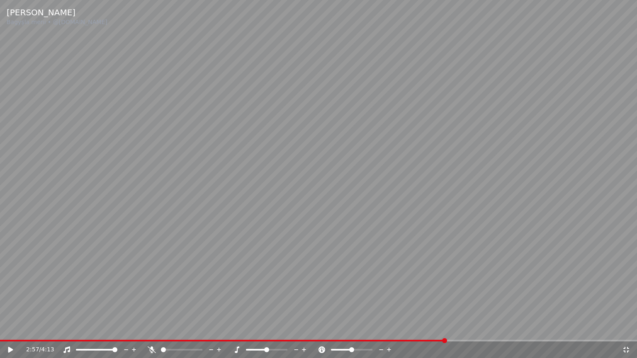
click at [10, 332] on div "2:57 / 4:13" at bounding box center [318, 350] width 631 height 8
click at [10, 332] on icon at bounding box center [10, 350] width 5 height 6
click at [626, 332] on icon at bounding box center [626, 350] width 8 height 7
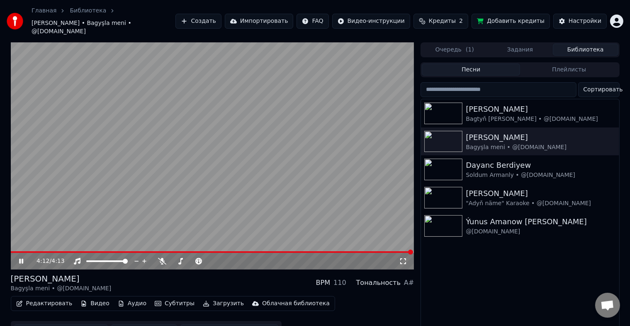
click at [22, 258] on icon at bounding box center [21, 260] width 4 height 5
click at [147, 324] on button "Скачать видео" at bounding box center [144, 331] width 66 height 15
